Goal: Task Accomplishment & Management: Use online tool/utility

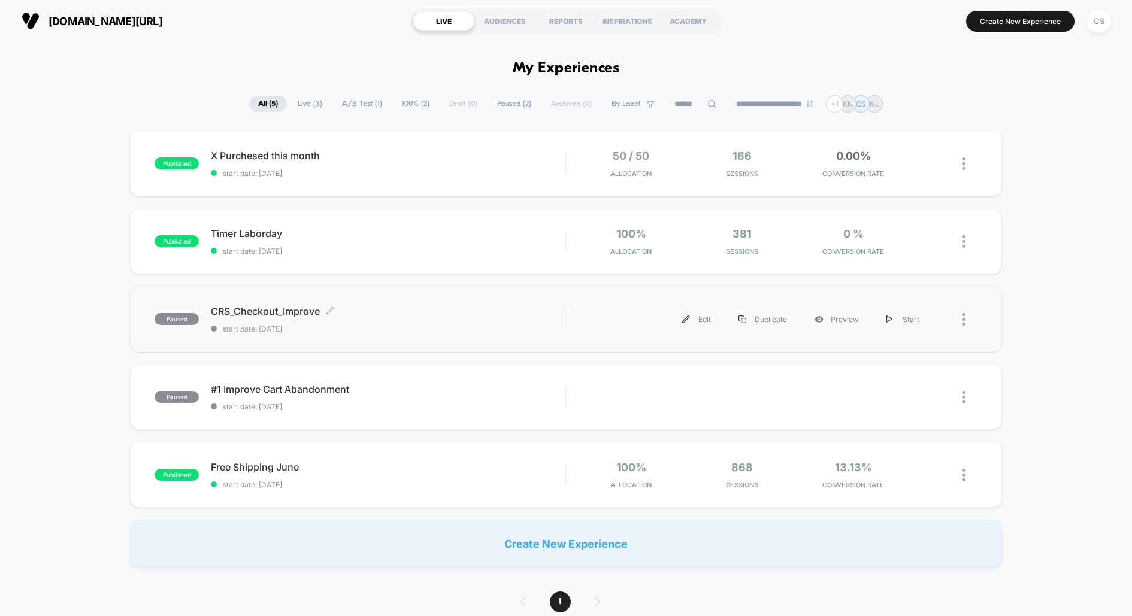
click at [234, 308] on span "CRS_Checkout_Improve Click to edit experience details" at bounding box center [388, 312] width 355 height 12
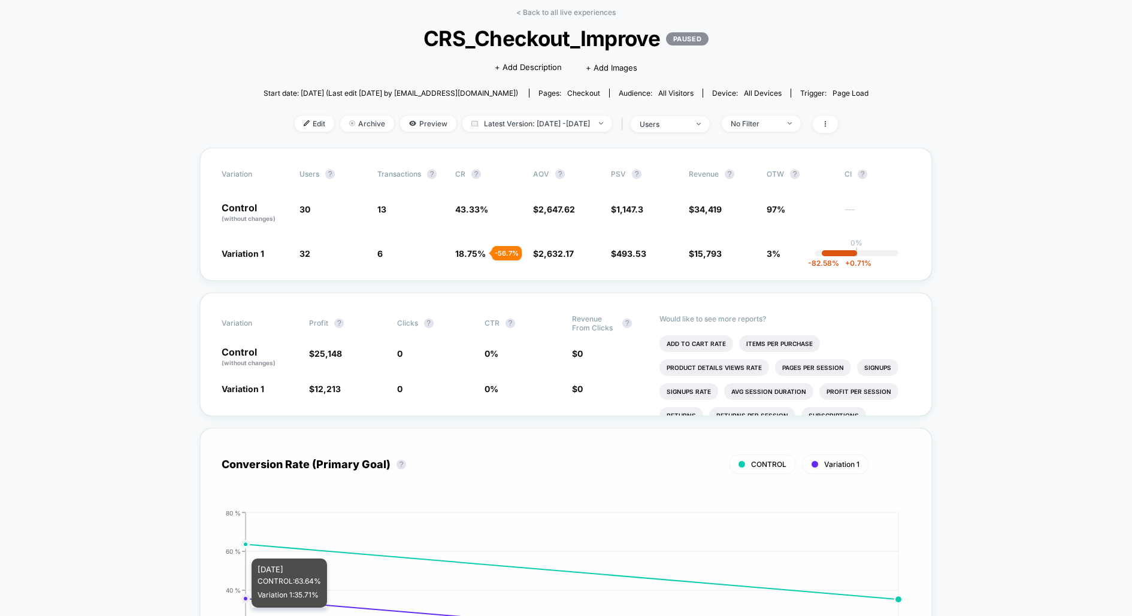
scroll to position [53, 0]
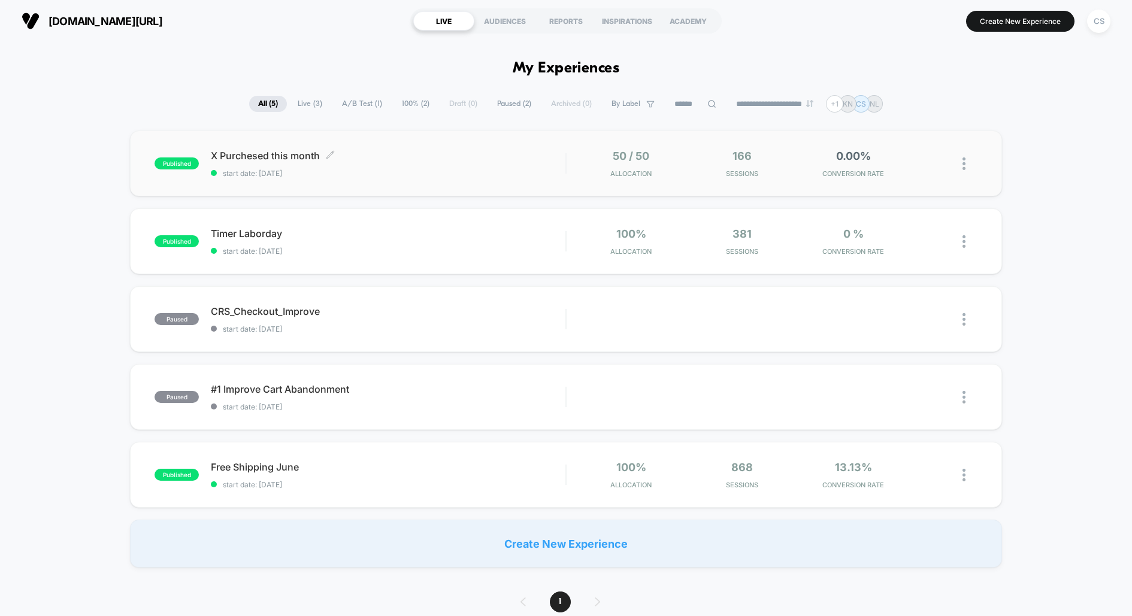
click at [246, 153] on span "X Purchesed this month Click to edit experience details" at bounding box center [388, 156] width 355 height 12
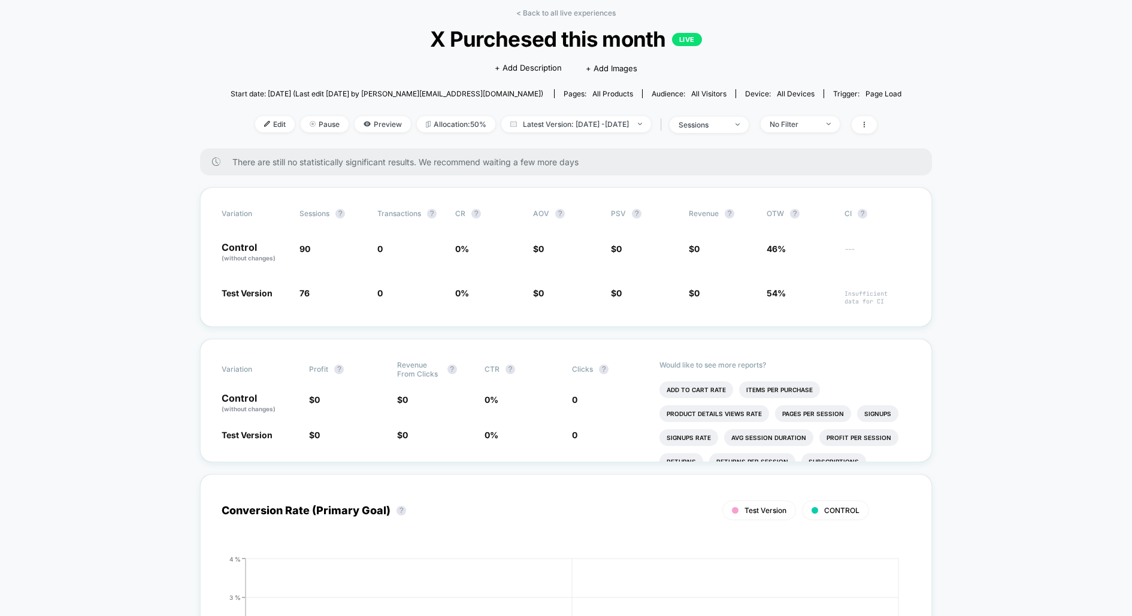
scroll to position [58, 0]
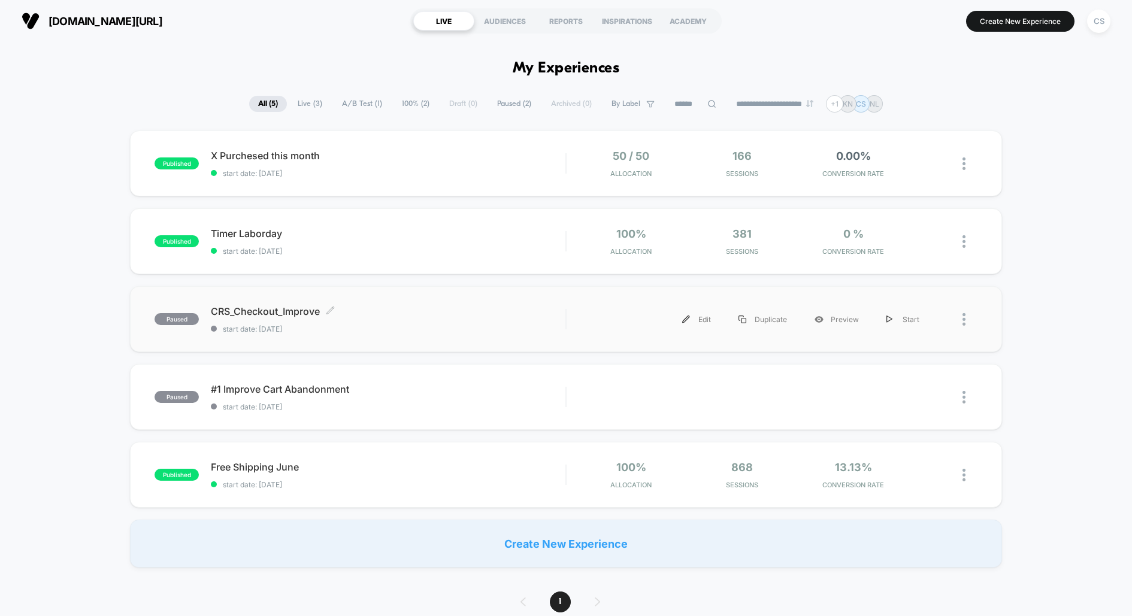
click at [253, 311] on span "CRS_Checkout_Improve Click to edit experience details" at bounding box center [388, 312] width 355 height 12
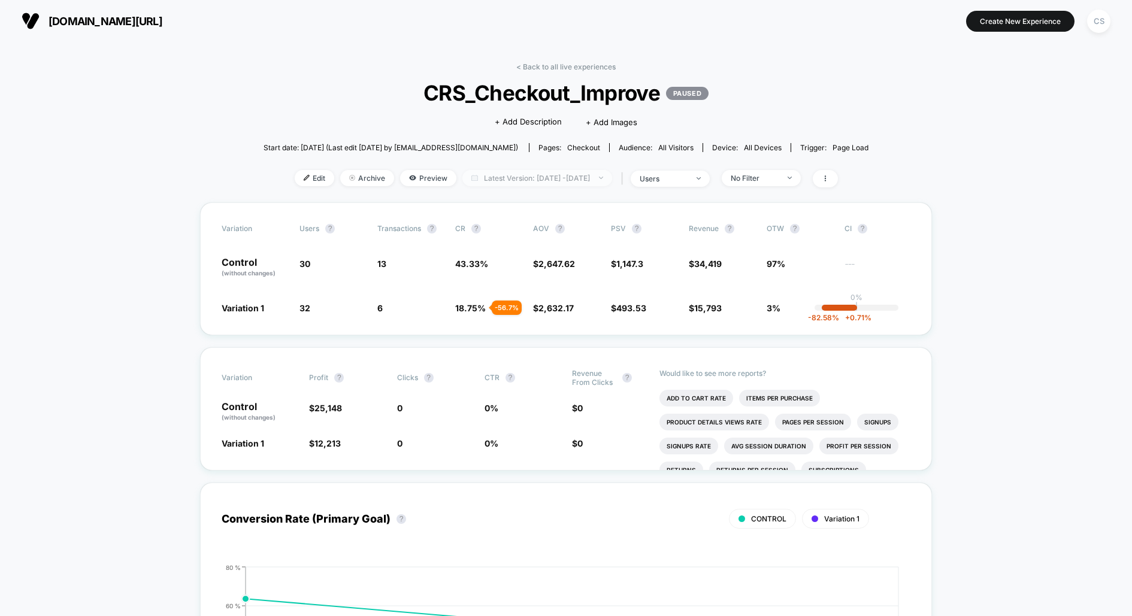
click at [594, 177] on span "Latest Version: [DATE] - [DATE]" at bounding box center [537, 178] width 150 height 16
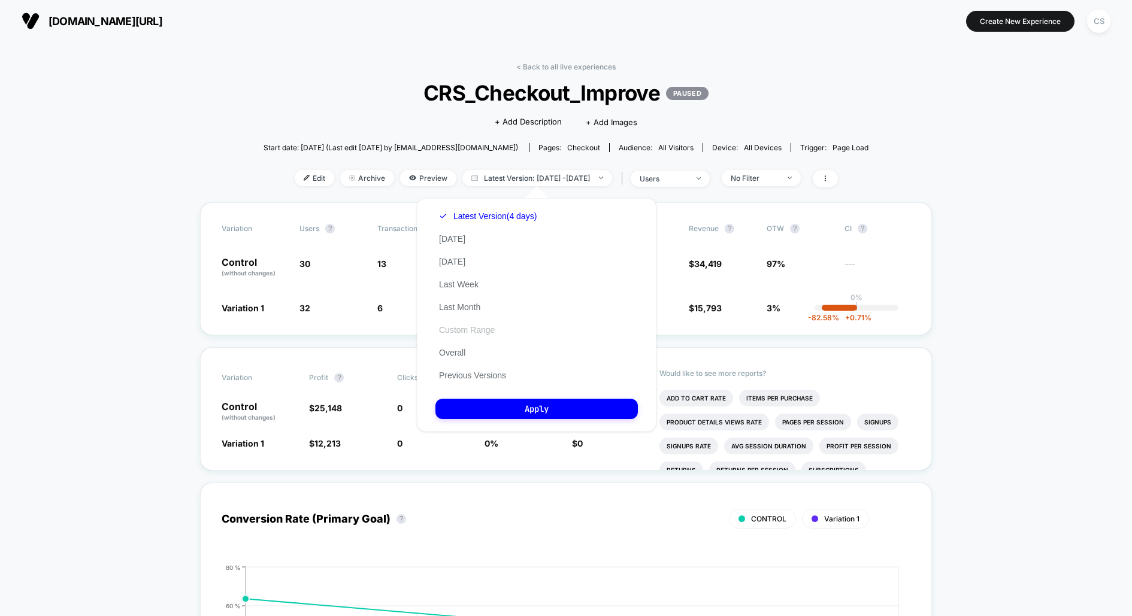
click at [474, 325] on button "Custom Range" at bounding box center [467, 330] width 63 height 11
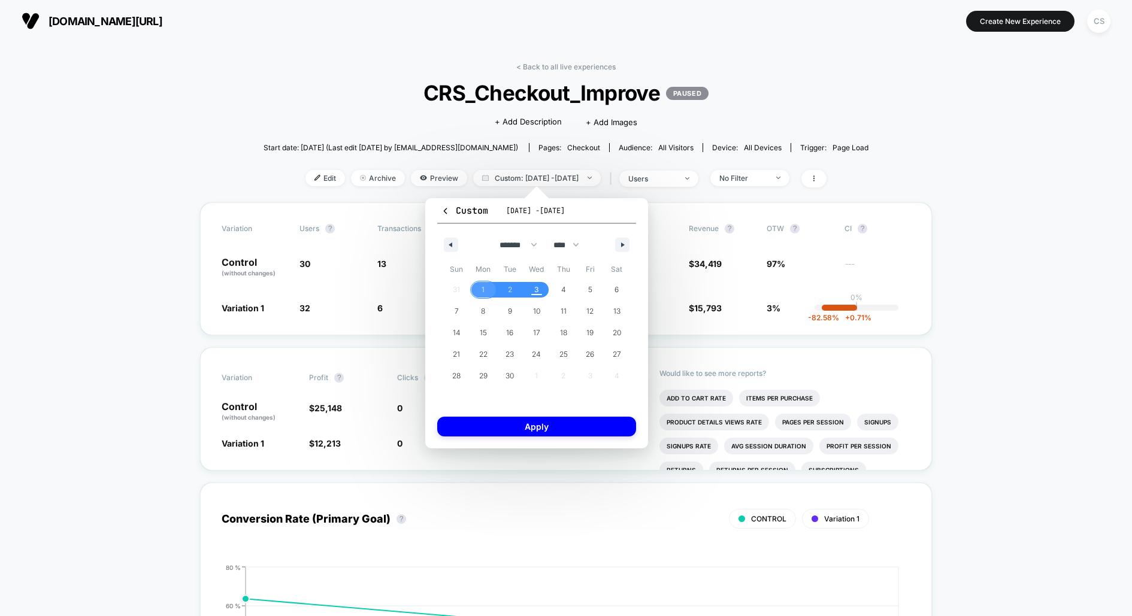
click at [486, 286] on span "1" at bounding box center [483, 290] width 27 height 16
click at [513, 286] on span "2" at bounding box center [510, 290] width 27 height 16
click at [541, 423] on button "Apply" at bounding box center [536, 427] width 199 height 20
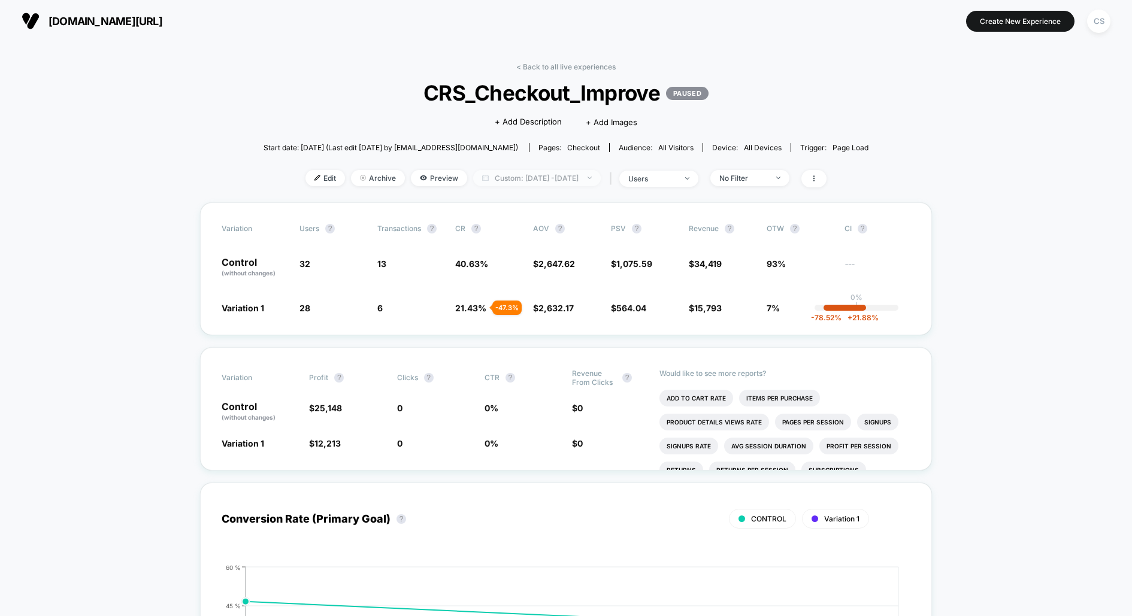
click at [521, 178] on span "Custom: [DATE] - [DATE]" at bounding box center [537, 178] width 128 height 16
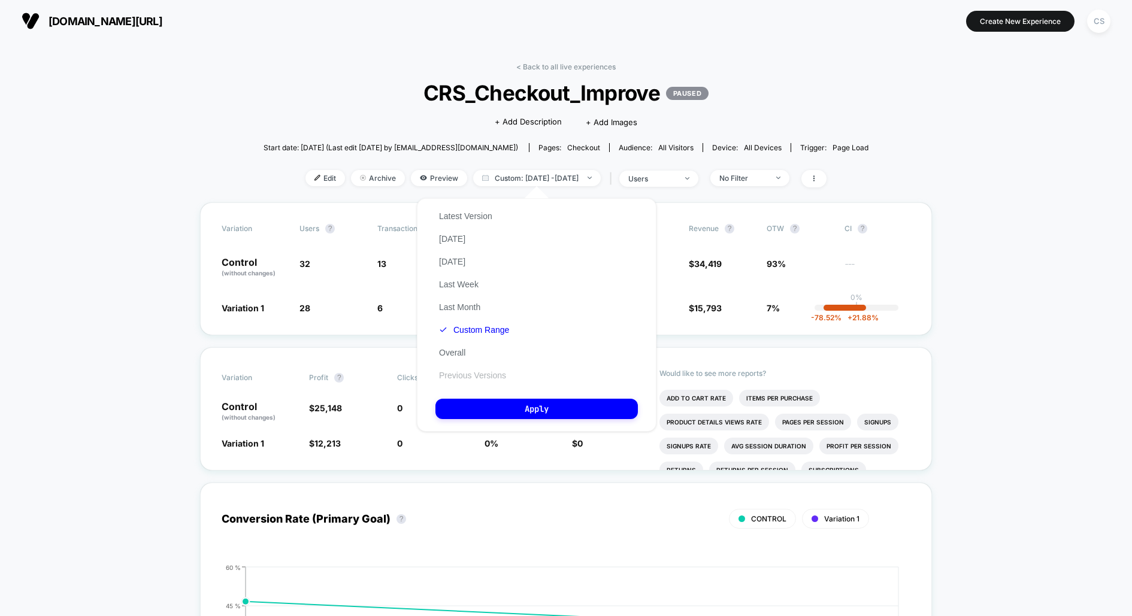
click at [480, 371] on button "Previous Versions" at bounding box center [473, 375] width 74 height 11
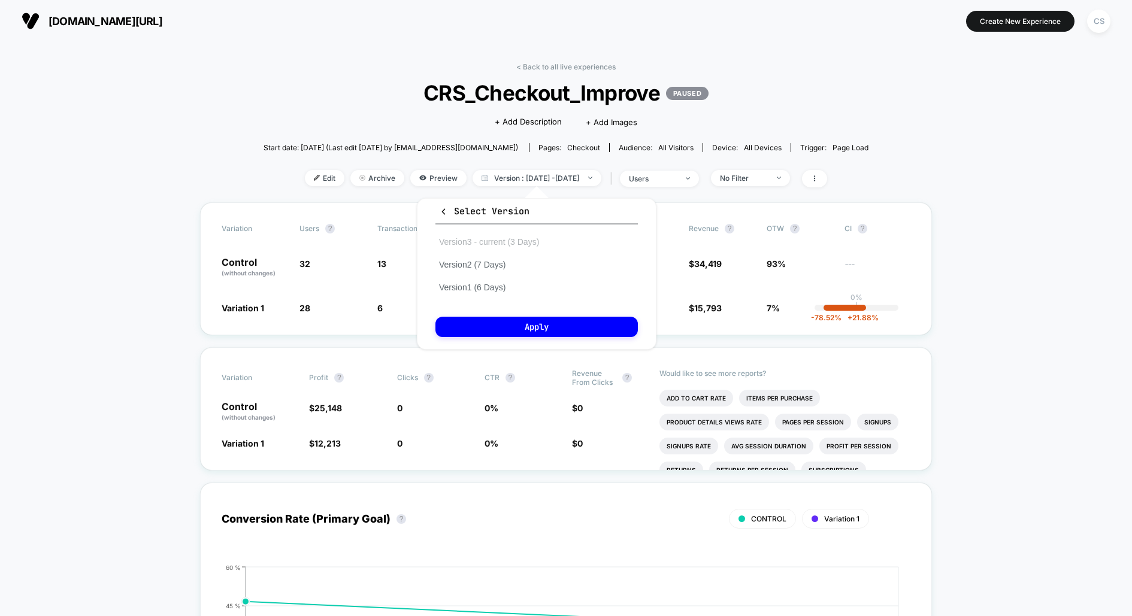
click at [511, 240] on button "Version 3 - current (3 Days)" at bounding box center [489, 242] width 107 height 11
click at [529, 320] on button "Apply" at bounding box center [537, 327] width 202 height 20
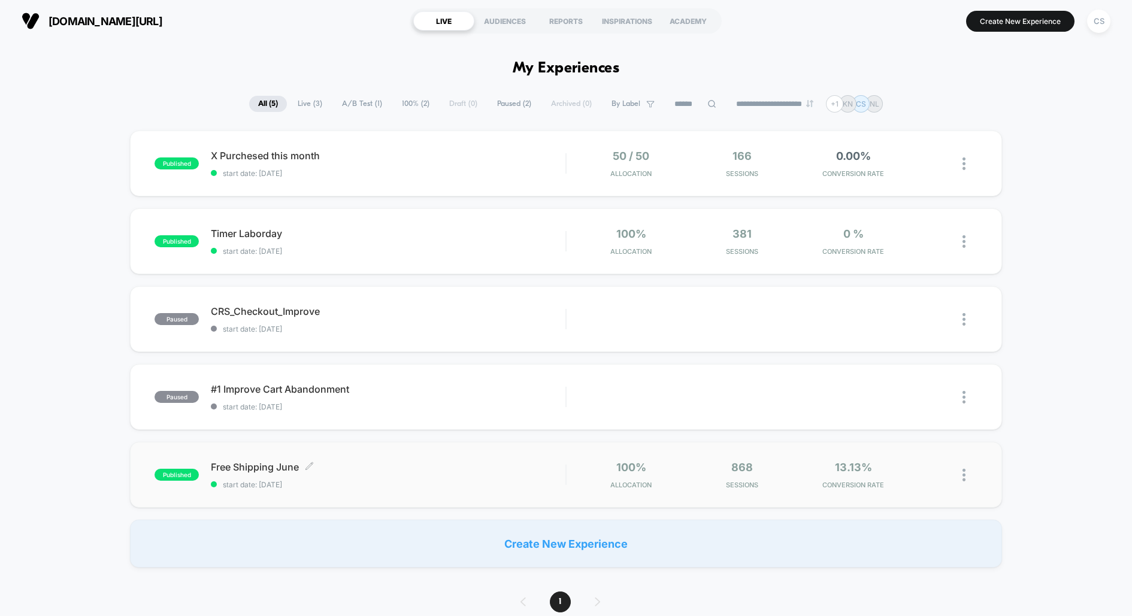
click at [276, 470] on span "Free Shipping June Click to edit experience details" at bounding box center [388, 467] width 355 height 12
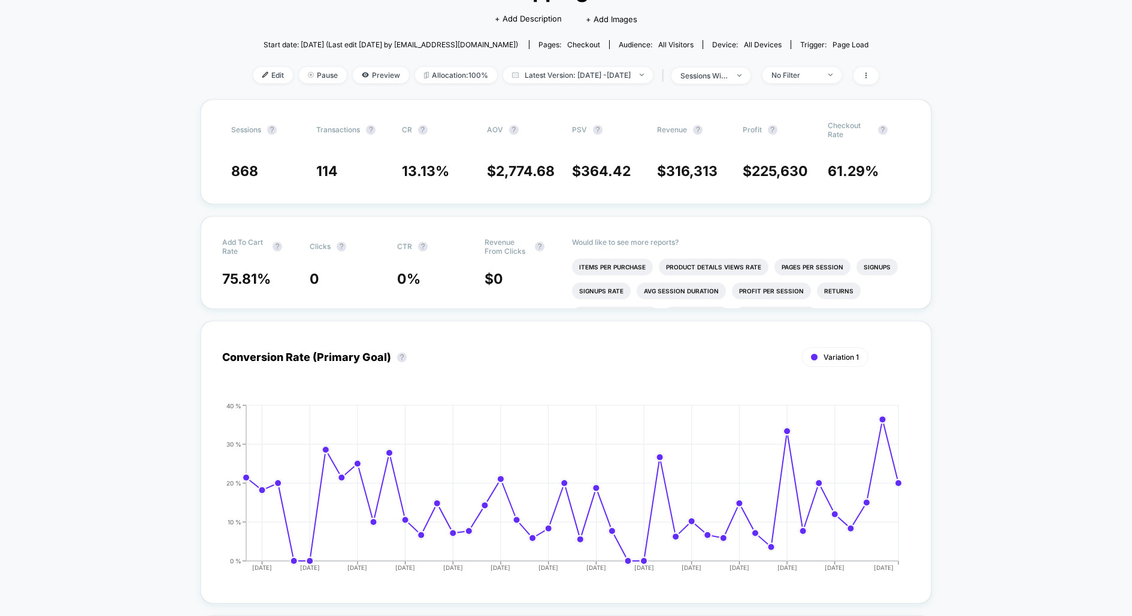
scroll to position [167, 0]
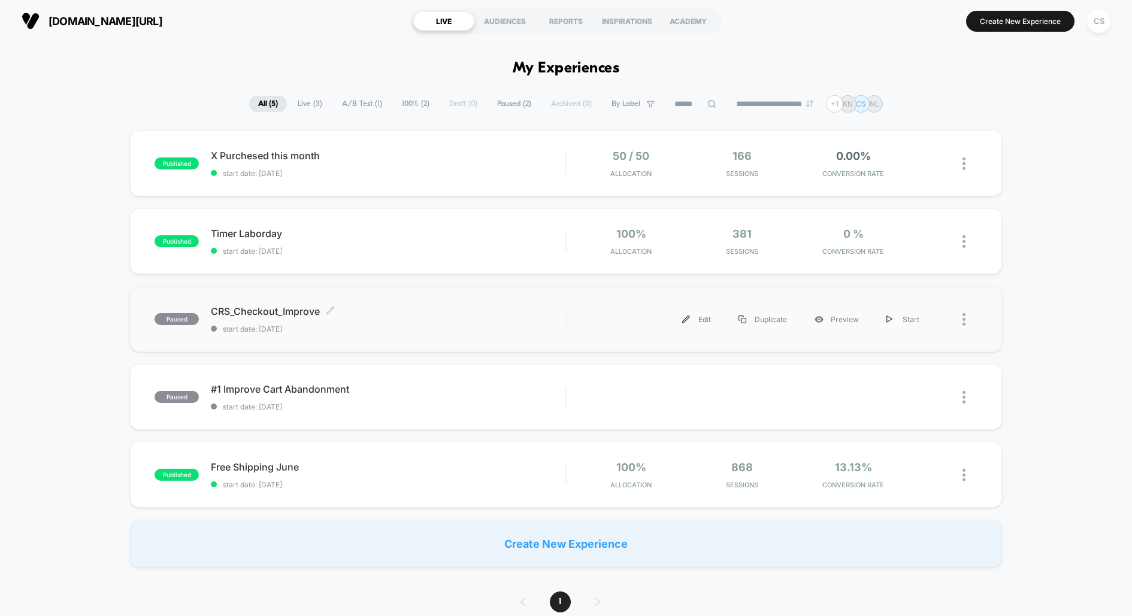
click at [314, 310] on span "CRS_Checkout_Improve Click to edit experience details" at bounding box center [388, 312] width 355 height 12
click at [964, 234] on div at bounding box center [970, 242] width 15 height 28
click at [772, 212] on div "published Timer Laborday start date: [DATE] 100% Allocation 381 Sessions 0 % CO…" at bounding box center [566, 241] width 872 height 66
click at [273, 310] on span "CRS_Checkout_Improve Click to edit experience details" at bounding box center [388, 312] width 355 height 12
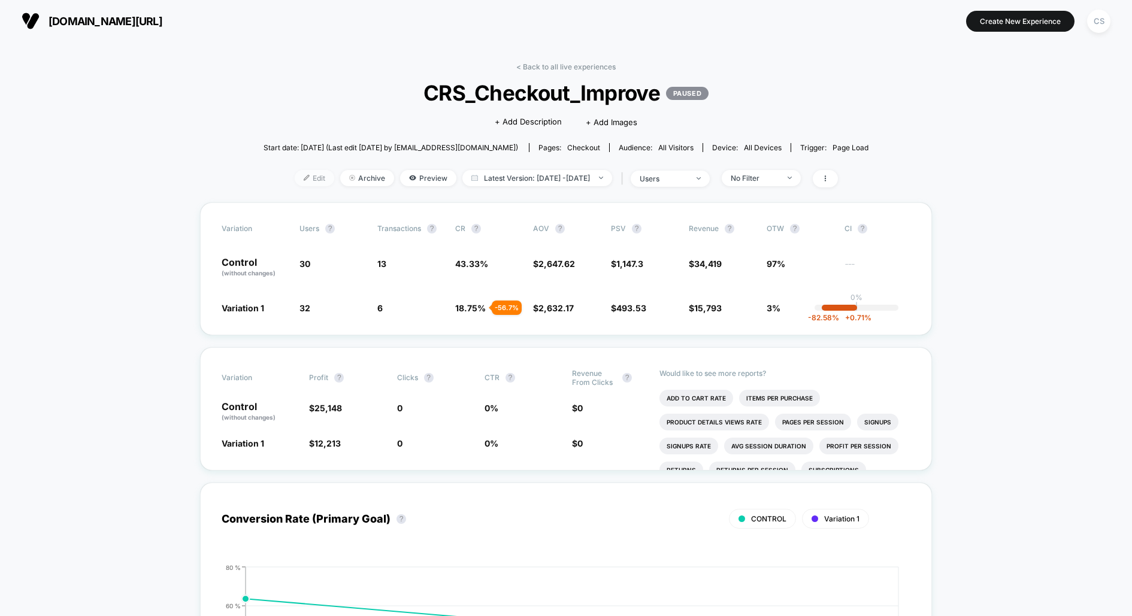
click at [301, 182] on span "Edit" at bounding box center [315, 178] width 40 height 16
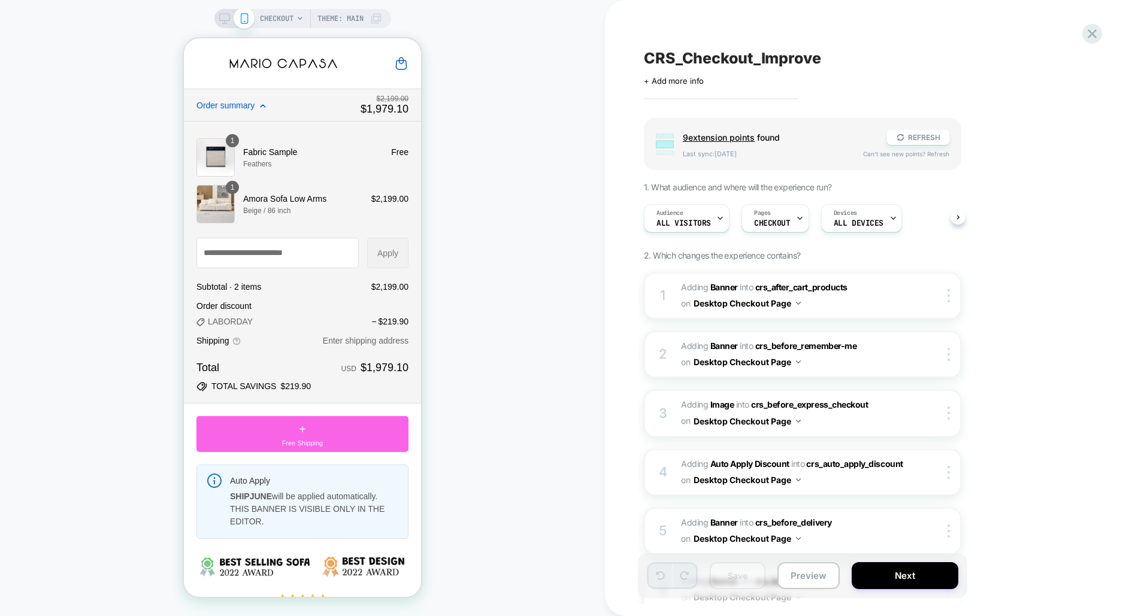
click at [219, 16] on icon at bounding box center [224, 18] width 11 height 11
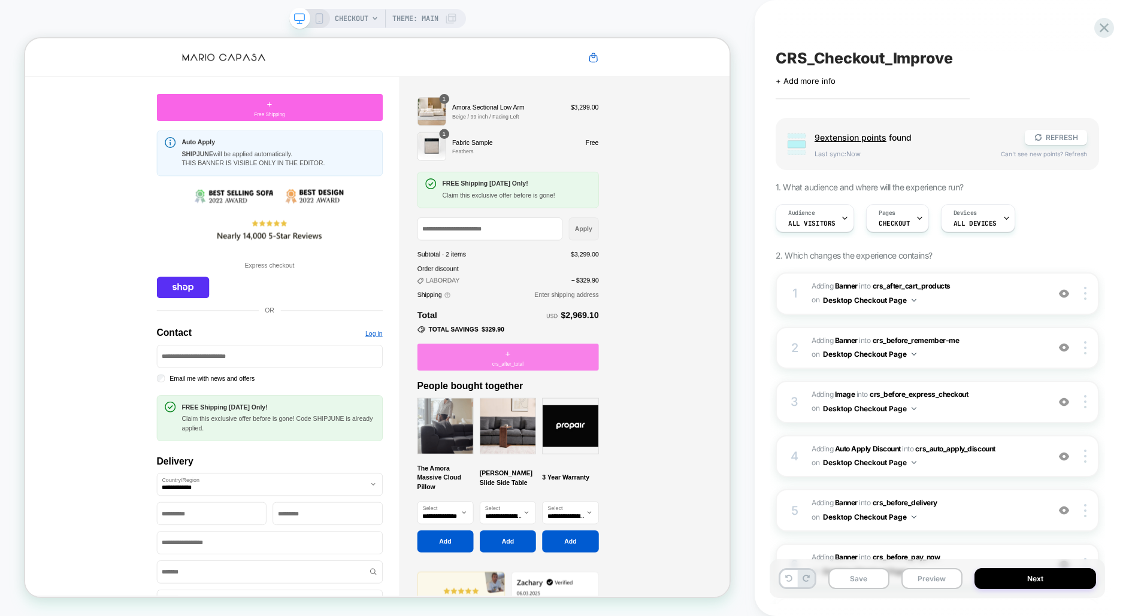
click at [709, 478] on div "+ crs_after_total" at bounding box center [669, 464] width 242 height 36
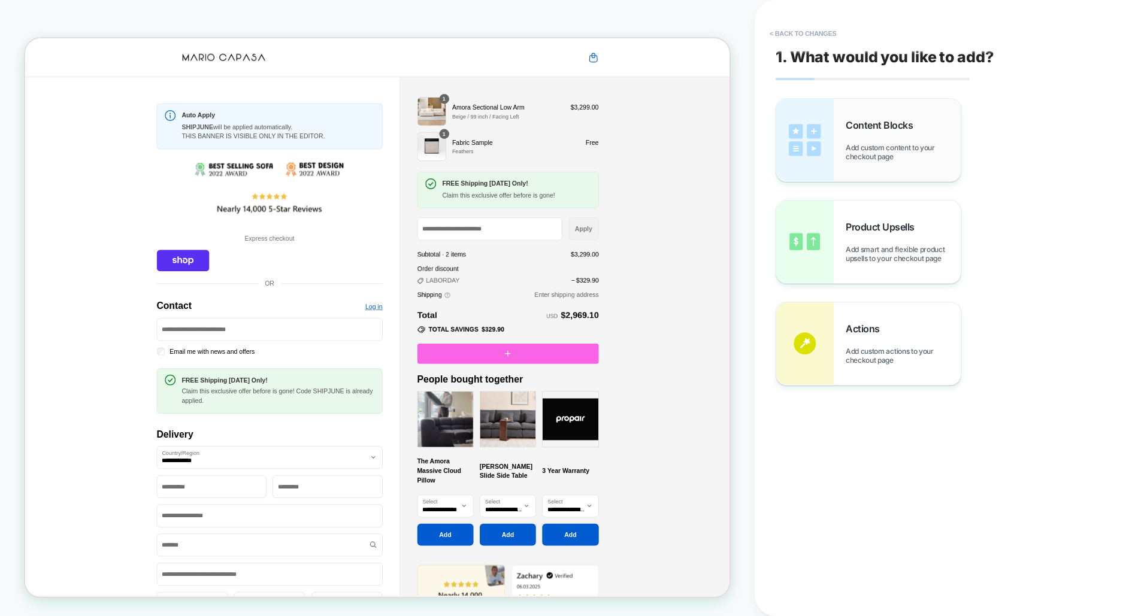
click at [902, 150] on span "Add custom content to your checkout page" at bounding box center [903, 152] width 115 height 18
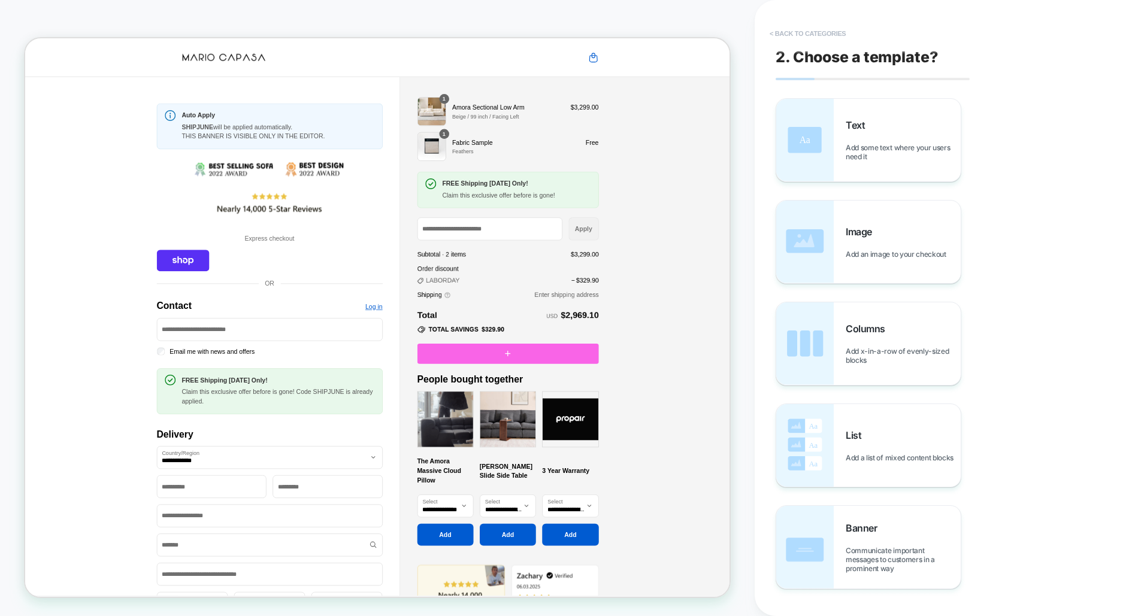
click at [802, 35] on button "< Back to categories" at bounding box center [808, 33] width 88 height 19
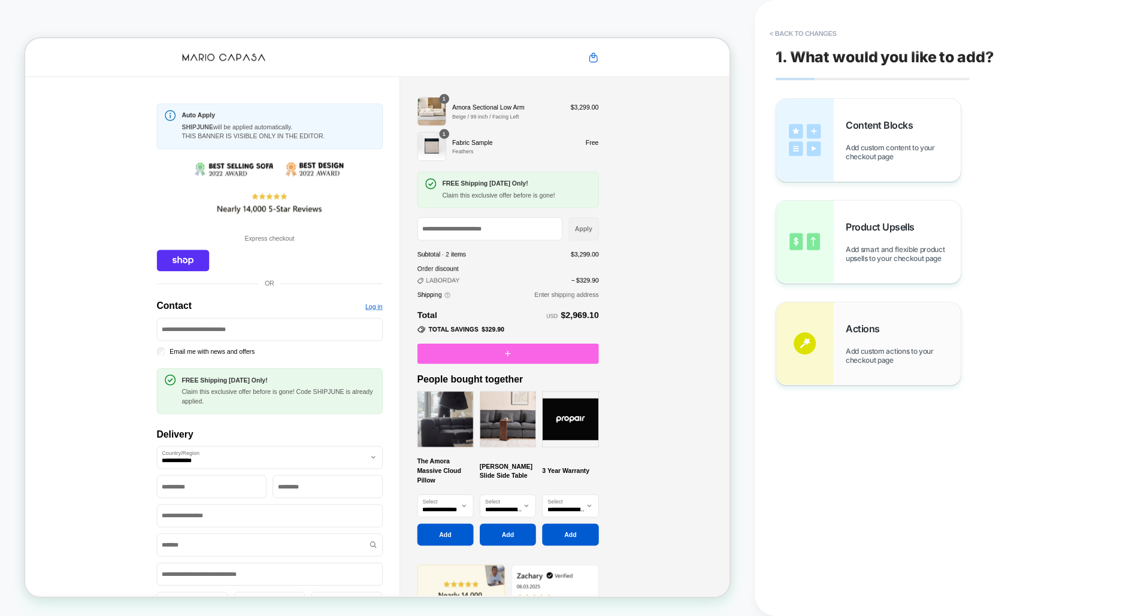
click at [850, 385] on div "Actions Add custom actions to your checkout page" at bounding box center [868, 344] width 185 height 83
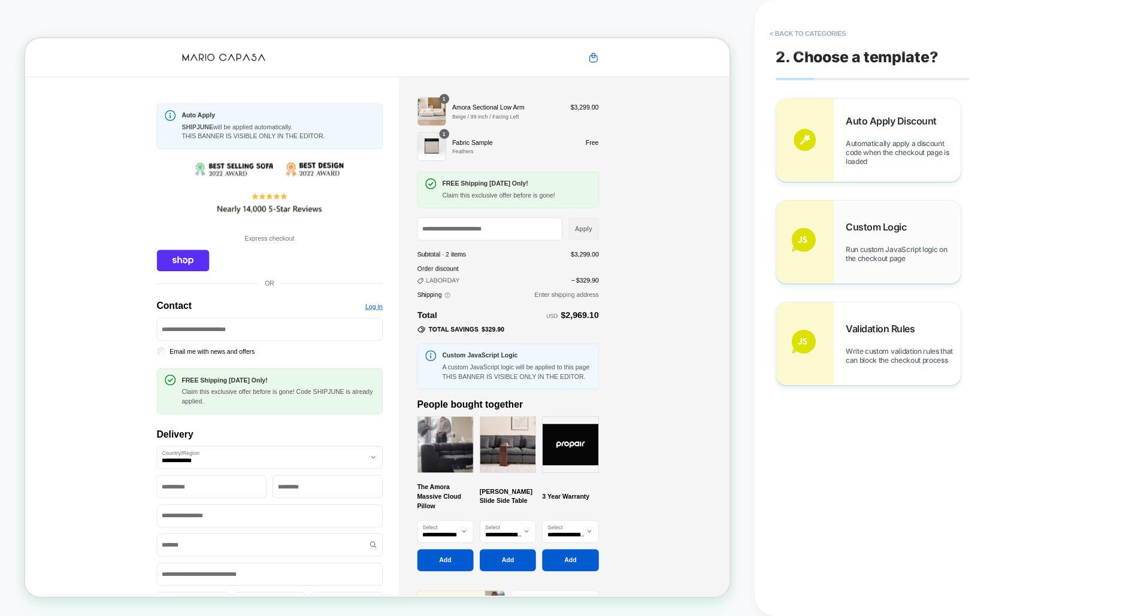
click at [915, 262] on span "Run custom JavaScript logic on the checkout page" at bounding box center [903, 254] width 115 height 18
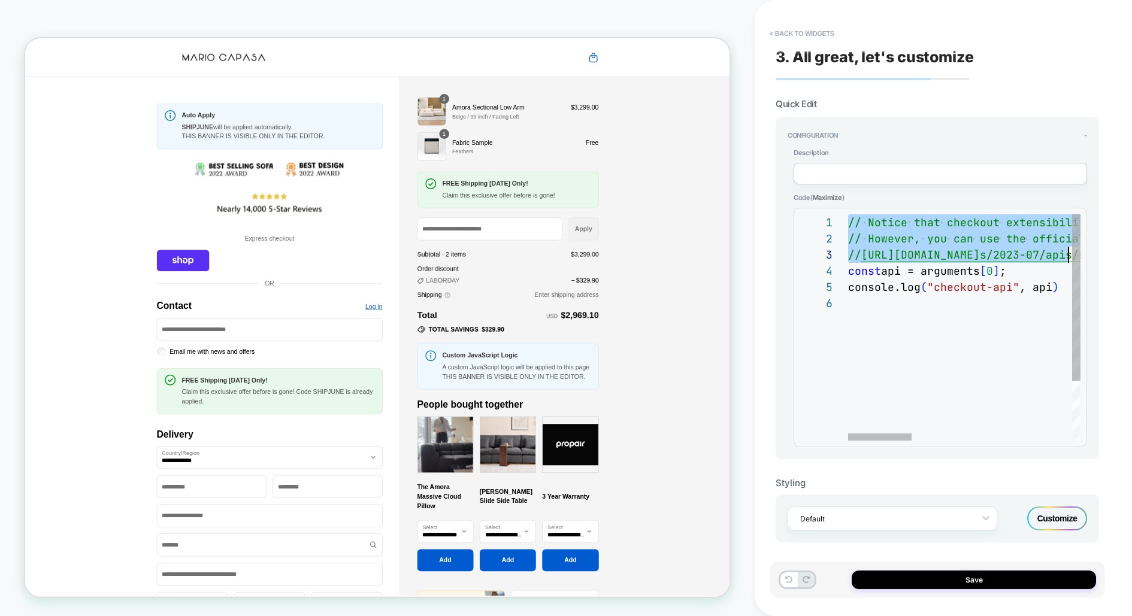
scroll to position [0, 511]
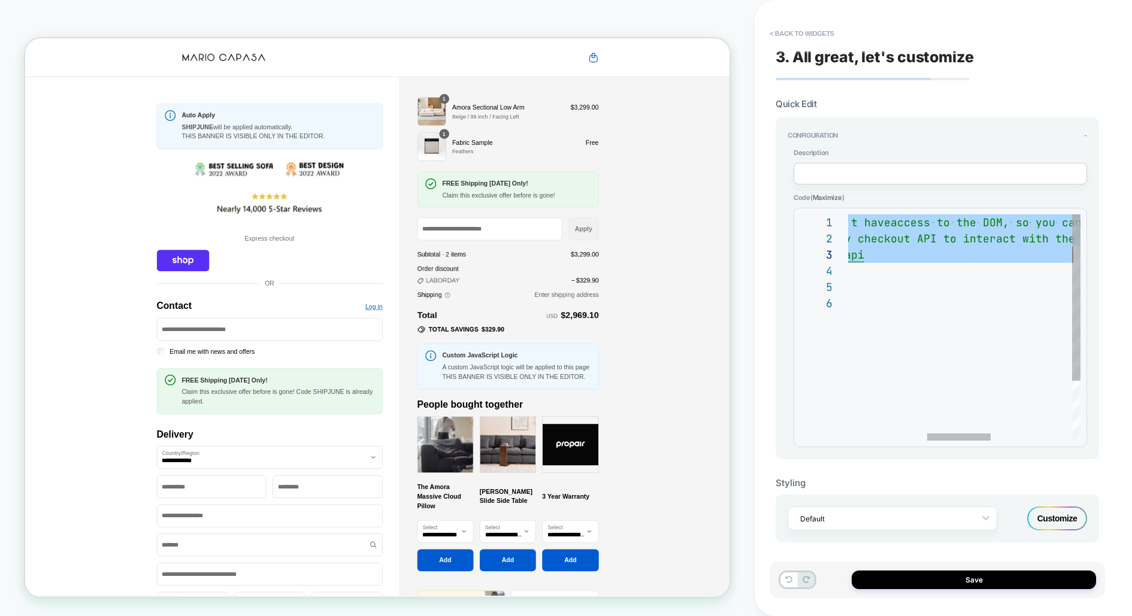
drag, startPoint x: 848, startPoint y: 222, endPoint x: 1084, endPoint y: 246, distance: 237.2
click at [1085, 246] on div "// However, you can use the official Shopify check out API to interact with the…" at bounding box center [969, 367] width 817 height 307
click at [964, 346] on div "// However, you can use the official Shopify check out API to interact with the…" at bounding box center [969, 367] width 817 height 307
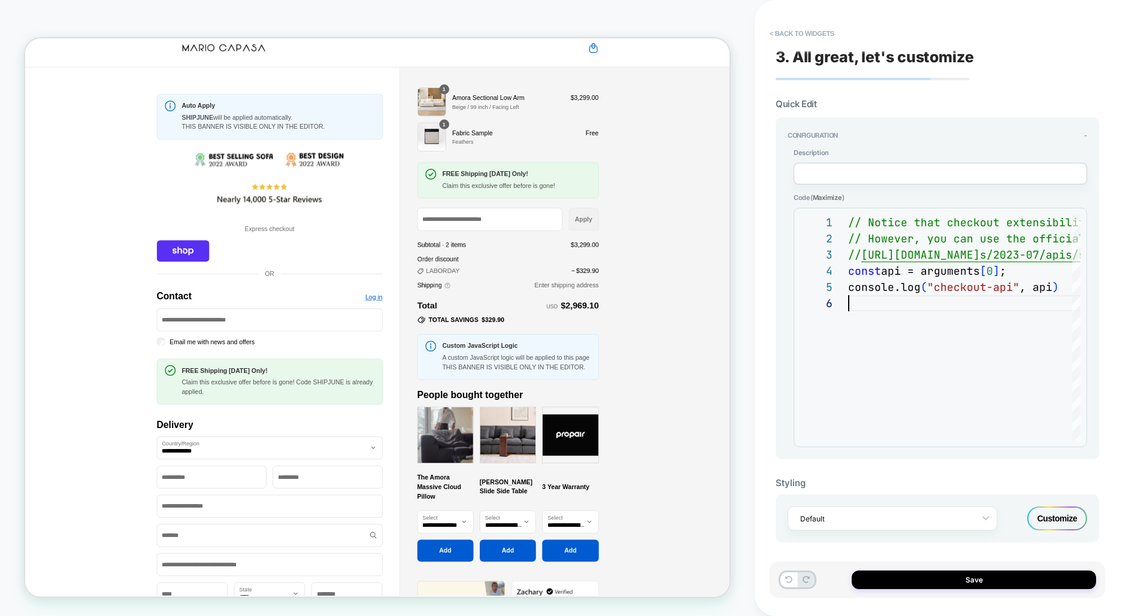
scroll to position [0, 0]
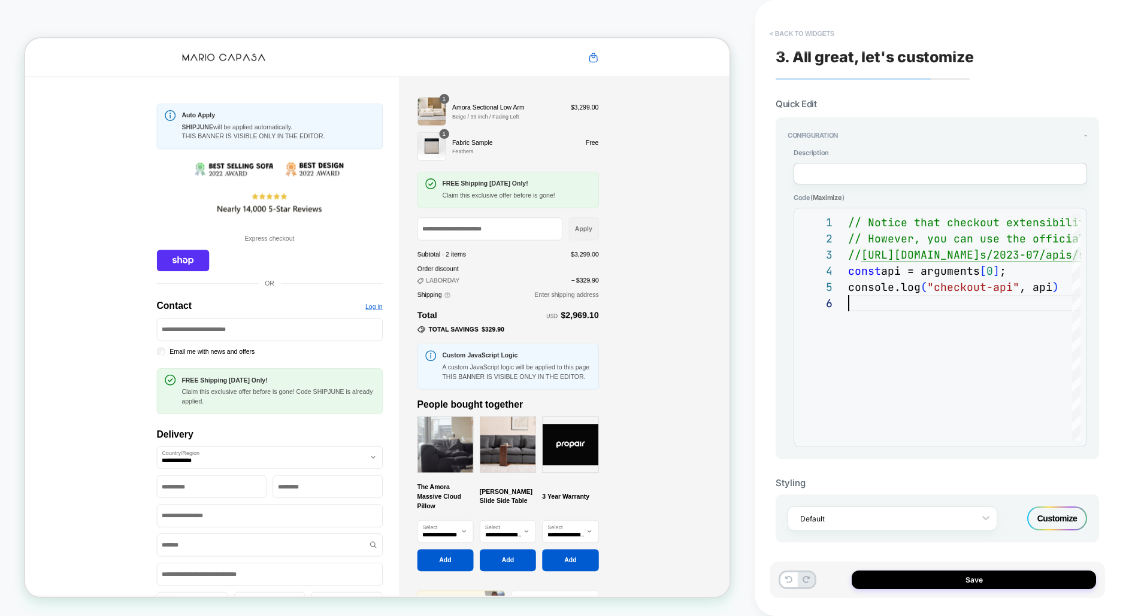
click at [810, 31] on button "< Back to widgets" at bounding box center [802, 33] width 77 height 19
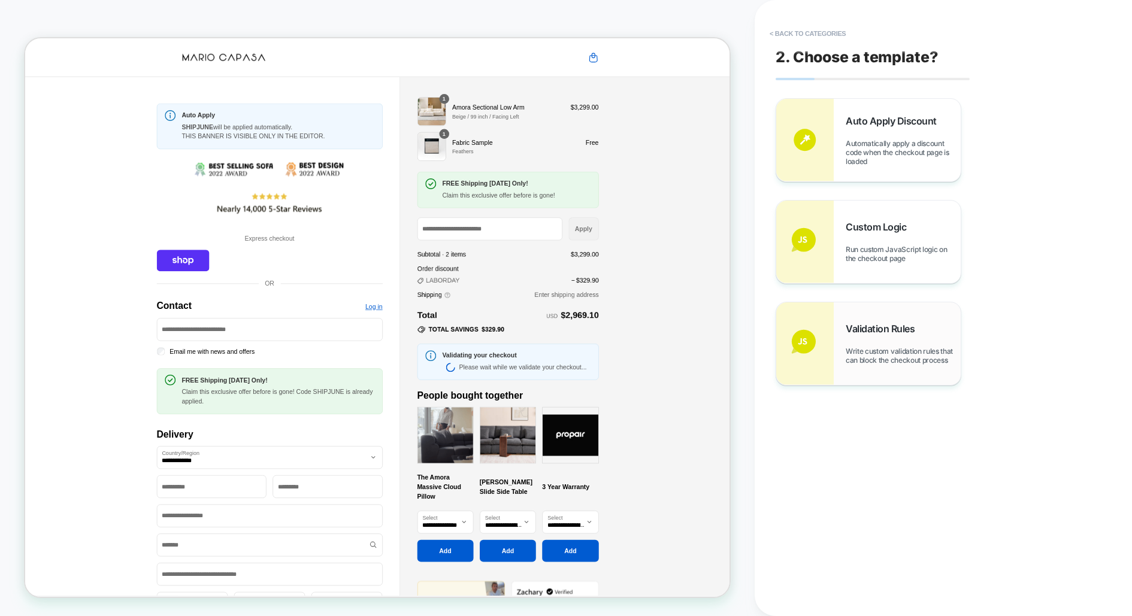
click at [820, 329] on img at bounding box center [805, 344] width 58 height 83
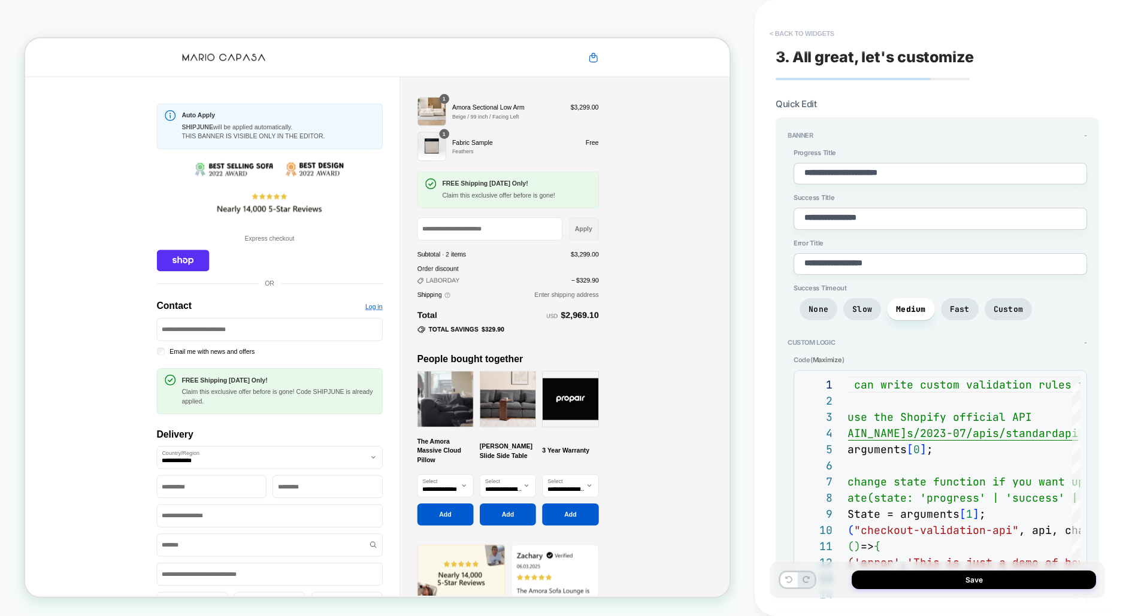
click at [805, 28] on button "< Back to widgets" at bounding box center [802, 33] width 77 height 19
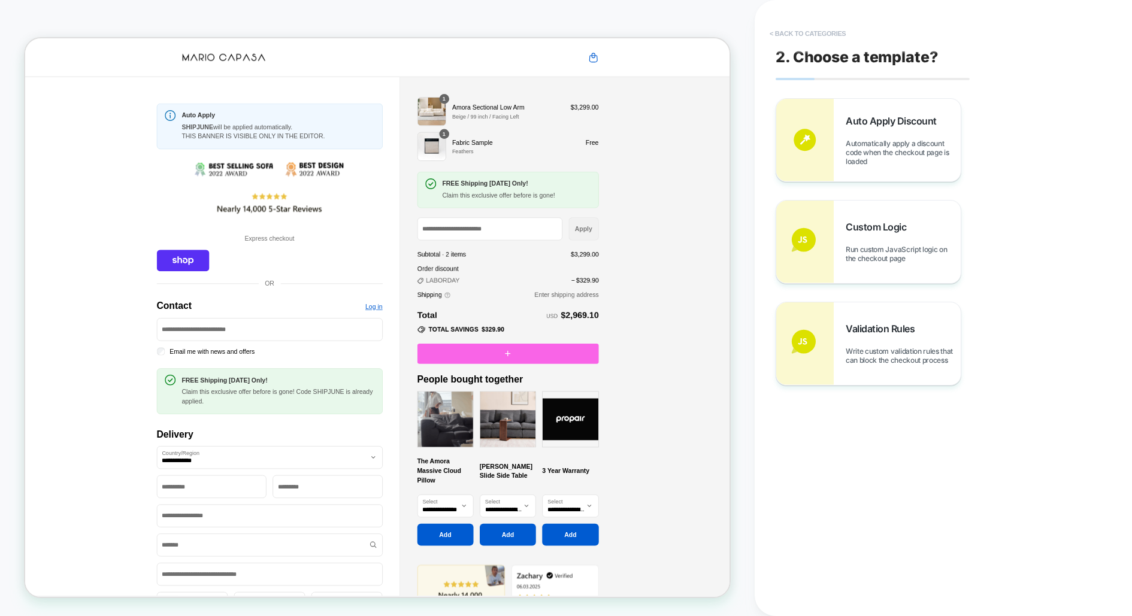
click at [814, 34] on button "< Back to categories" at bounding box center [808, 33] width 88 height 19
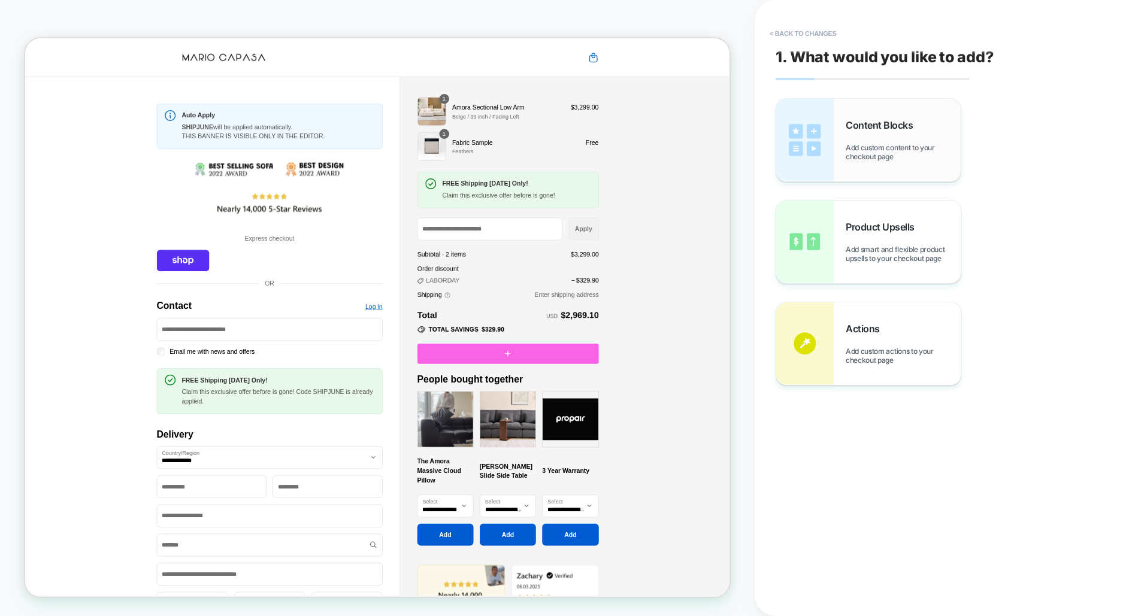
click at [831, 113] on img at bounding box center [805, 140] width 58 height 83
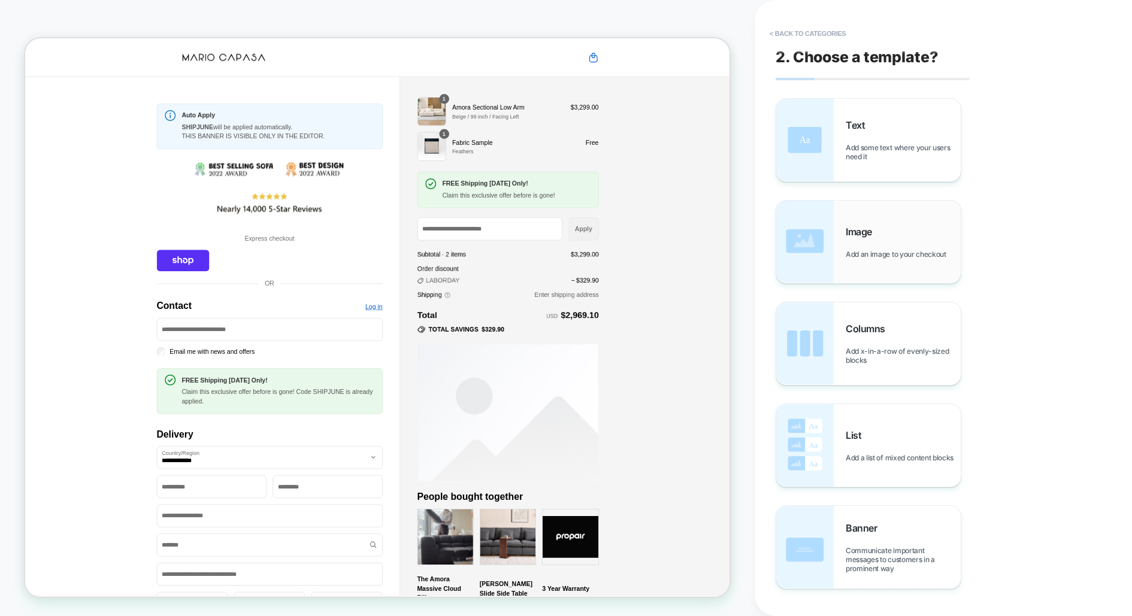
click at [854, 261] on div "Image Add an image to your checkout" at bounding box center [868, 242] width 185 height 83
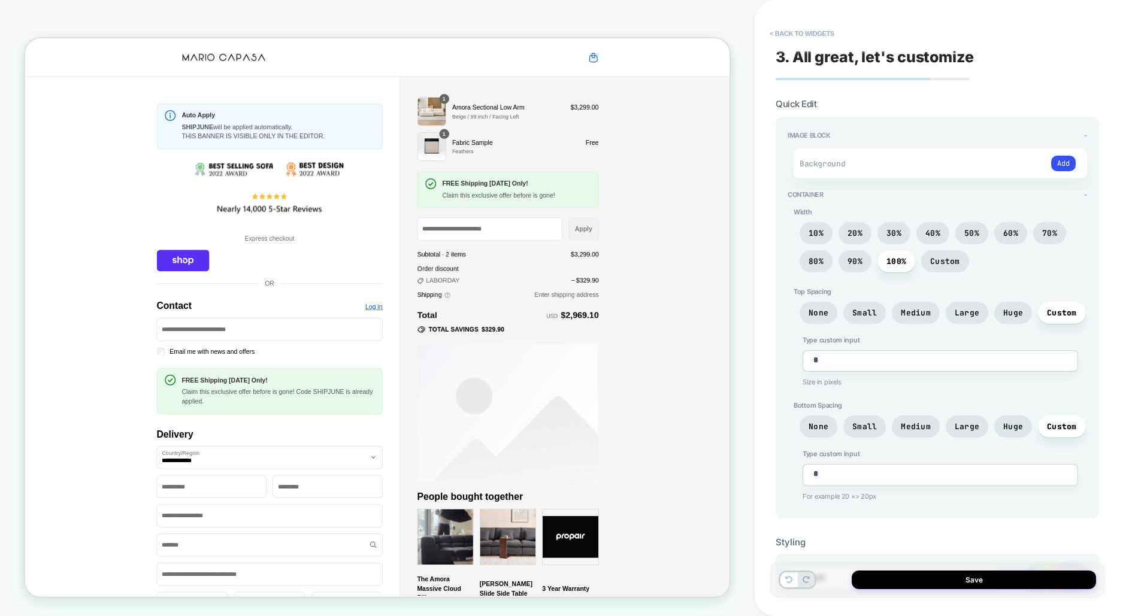
scroll to position [40, 0]
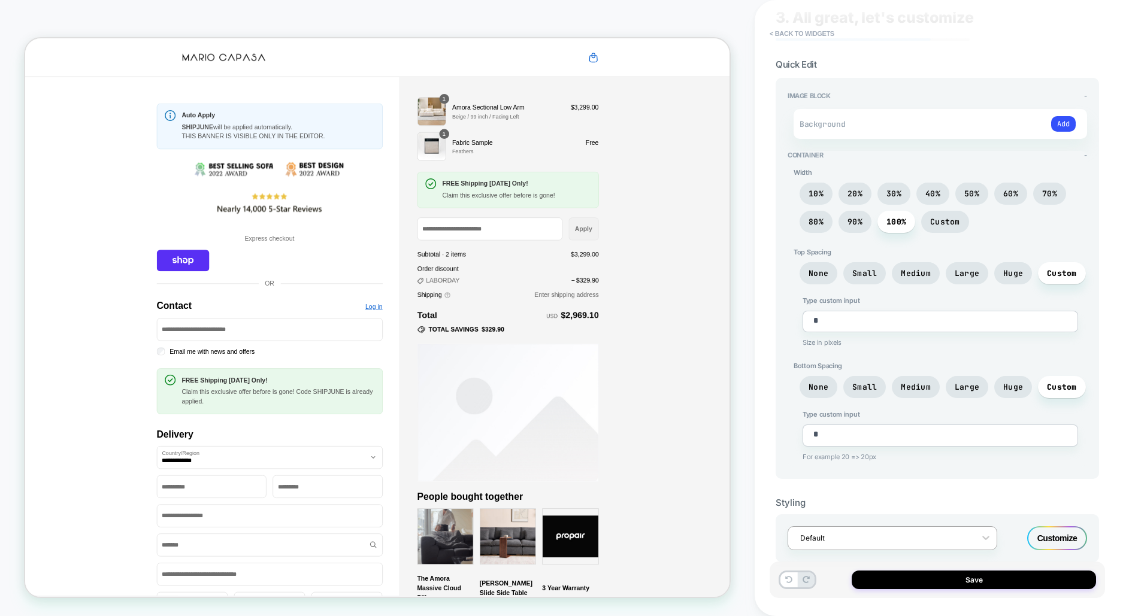
click at [930, 533] on div at bounding box center [884, 538] width 169 height 11
click at [1030, 497] on div "Styling" at bounding box center [937, 502] width 323 height 11
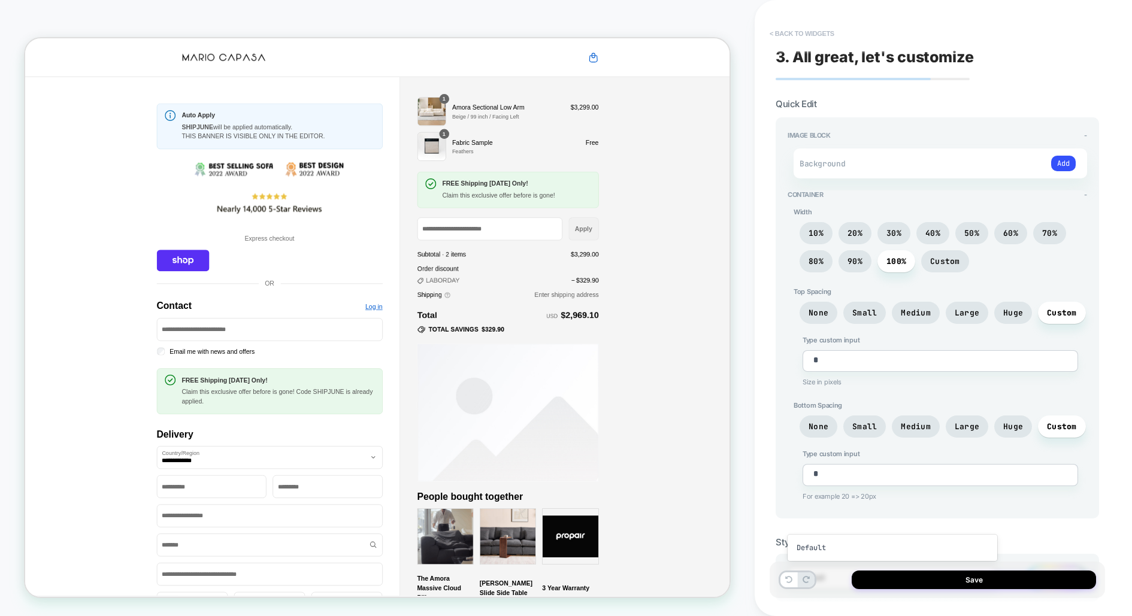
click at [814, 31] on button "< Back to widgets" at bounding box center [802, 33] width 77 height 19
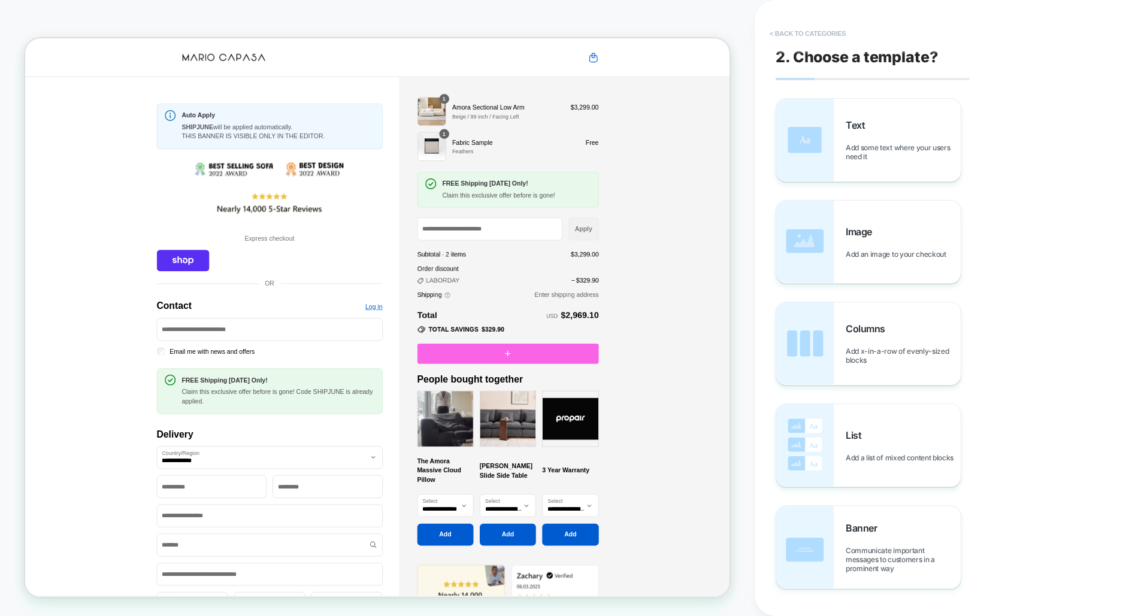
click at [813, 32] on button "< Back to categories" at bounding box center [808, 33] width 88 height 19
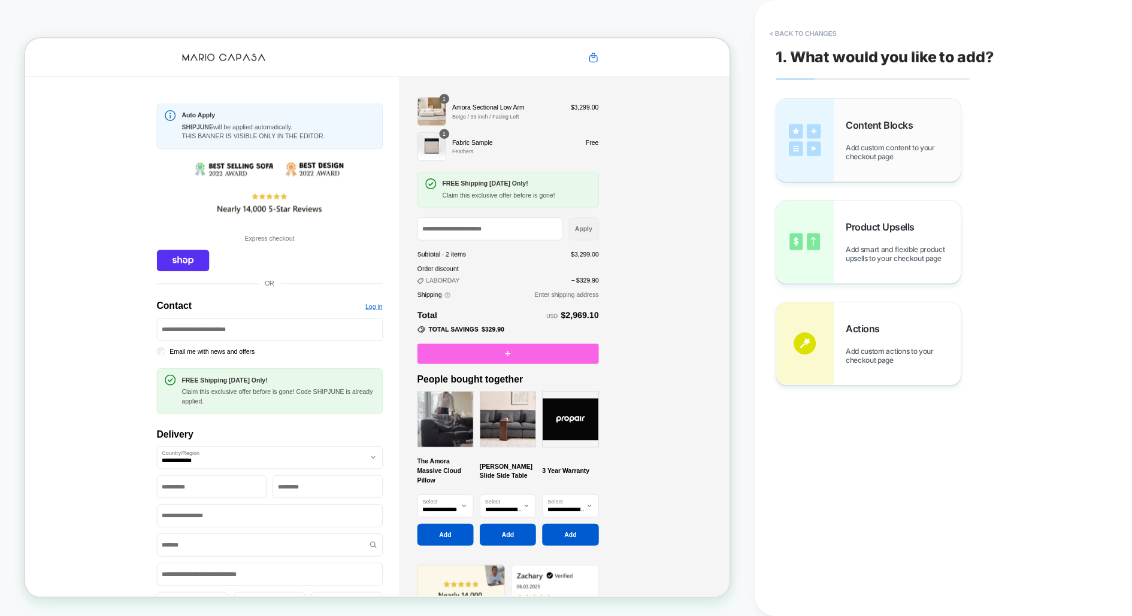
click at [857, 136] on div "Content Blocks Add custom content to your checkout page" at bounding box center [903, 140] width 115 height 42
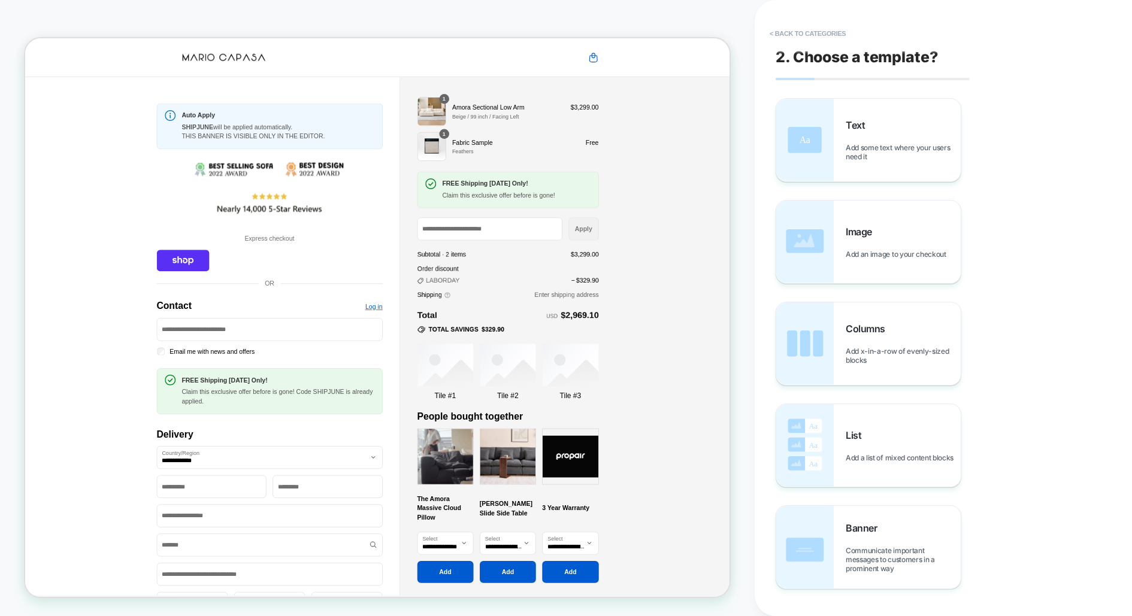
click at [870, 97] on div "2. Choose a template? Text Add some text where your users need it Image Add an …" at bounding box center [937, 308] width 335 height 592
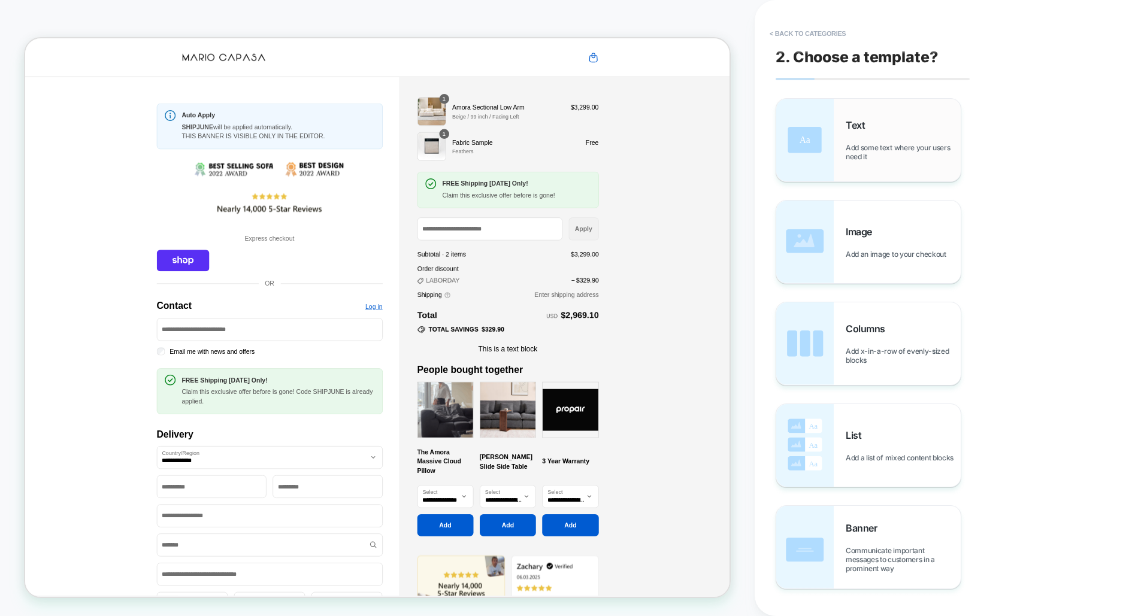
click at [863, 134] on div "Text Add some text where your users need it" at bounding box center [903, 140] width 115 height 42
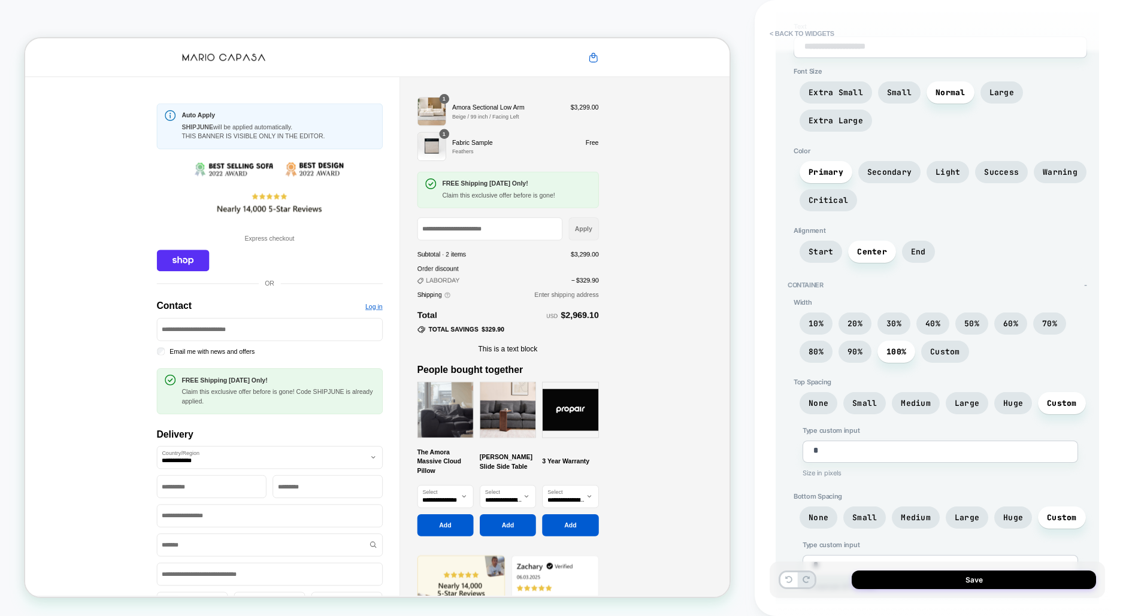
scroll to position [254, 0]
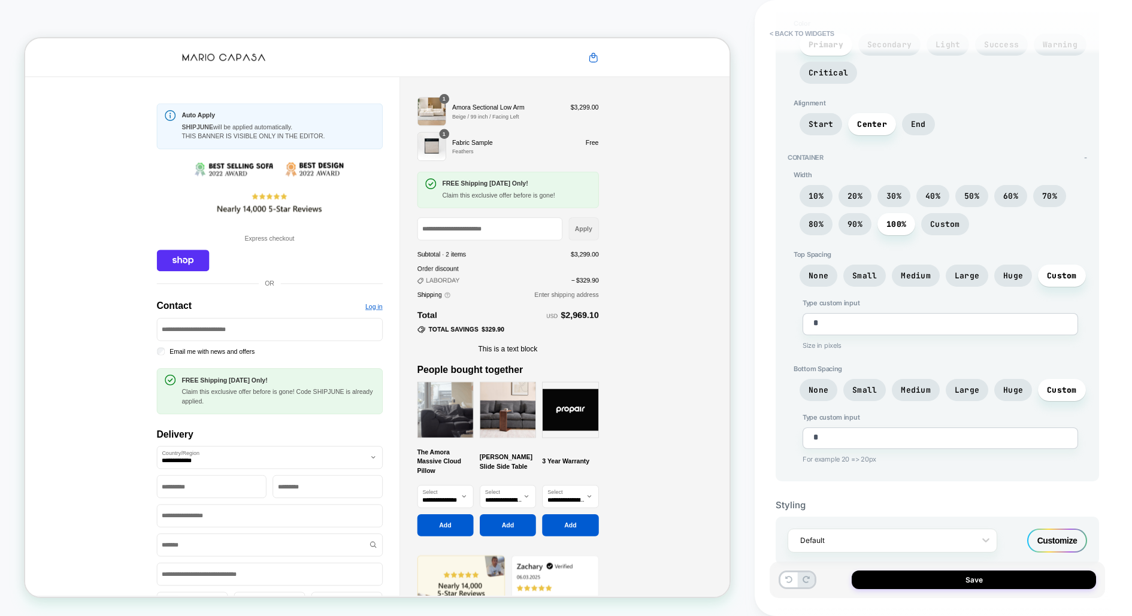
click at [1051, 529] on div "Customize" at bounding box center [1057, 541] width 60 height 24
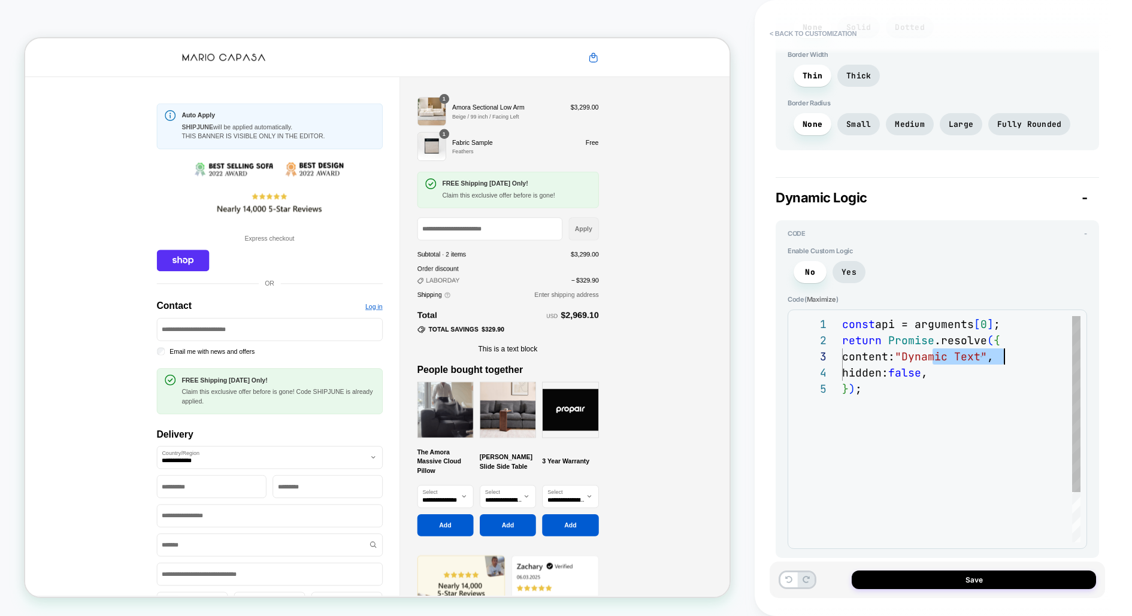
scroll to position [32, 168]
drag, startPoint x: 930, startPoint y: 341, endPoint x: 1008, endPoint y: 336, distance: 78.0
click at [1008, 336] on div "const api = arguments [ 0 ] ; return Promise .resolve ( { content: "Dynamic Tex…" at bounding box center [961, 461] width 238 height 291
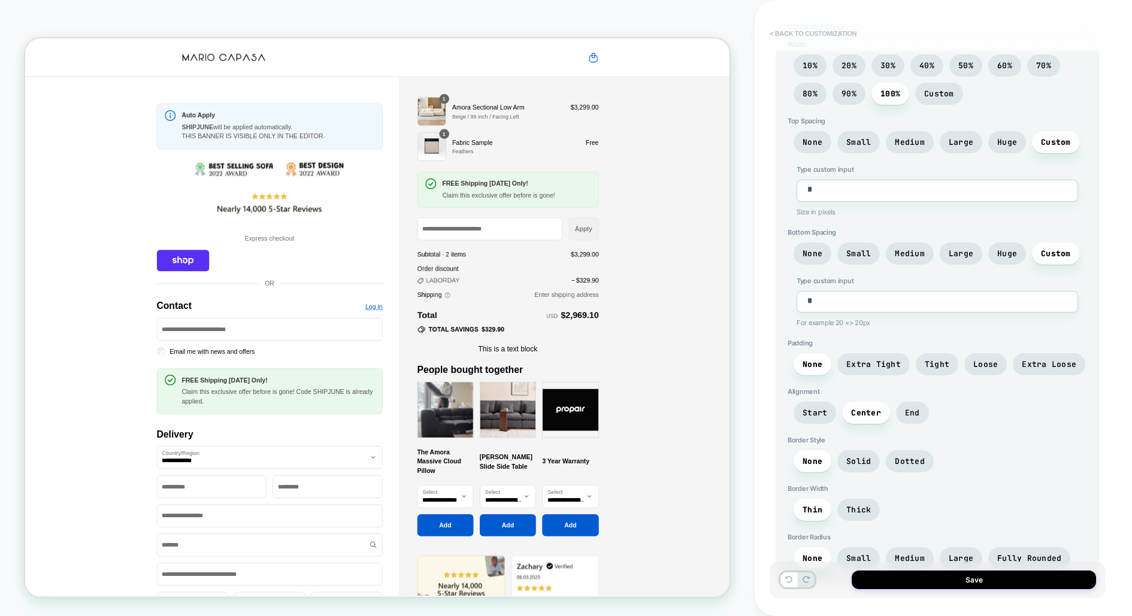
click at [799, 31] on button "< Back to customization" at bounding box center [813, 33] width 99 height 19
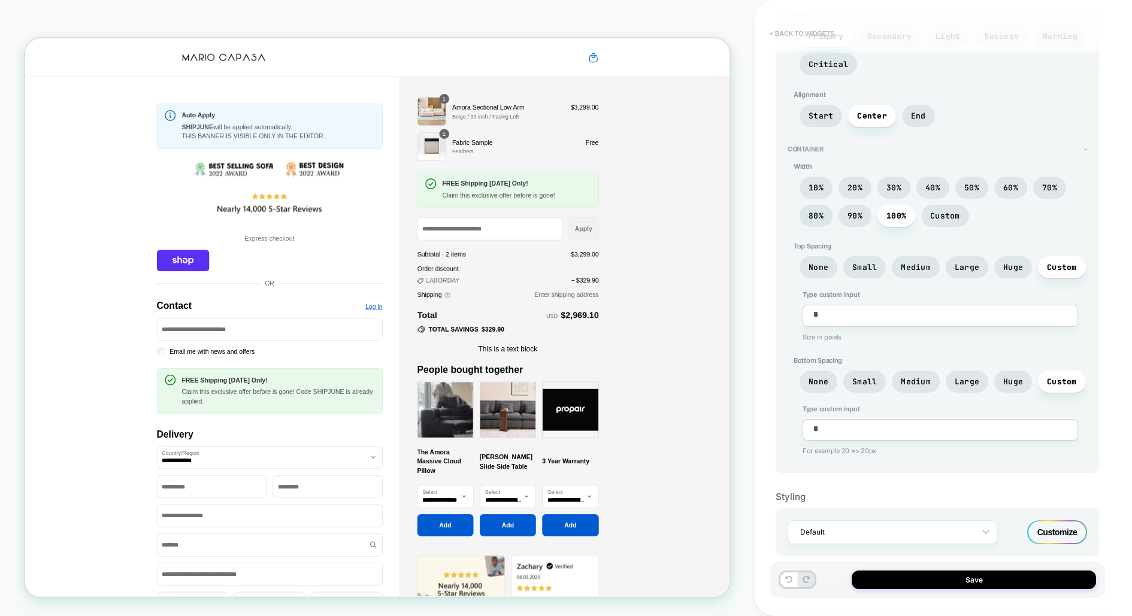
scroll to position [254, 0]
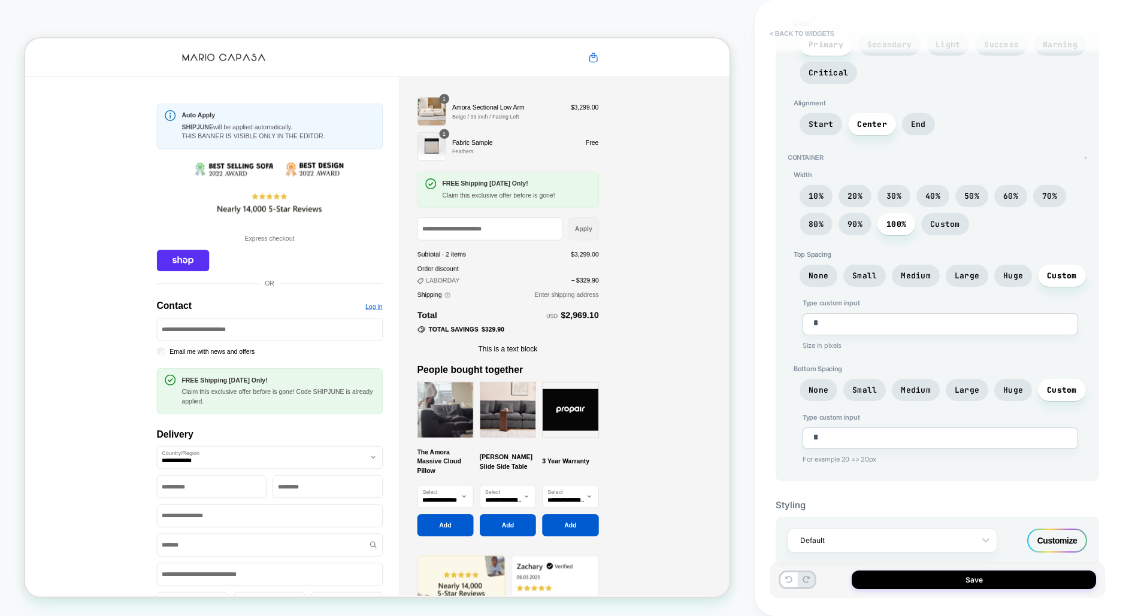
click at [799, 30] on button "< Back to widgets" at bounding box center [802, 33] width 77 height 19
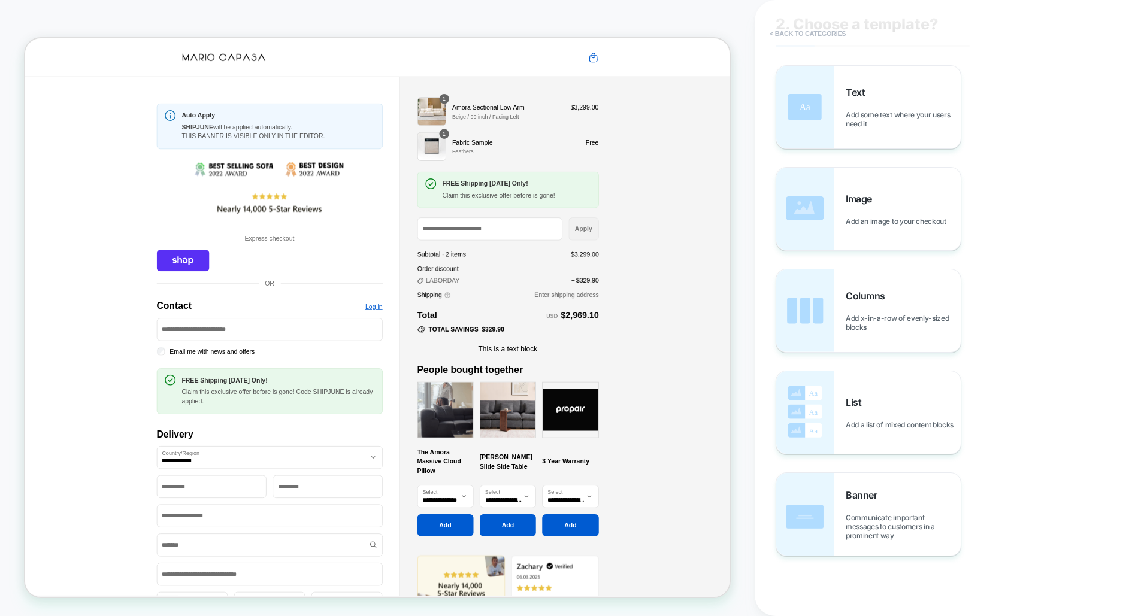
scroll to position [33, 0]
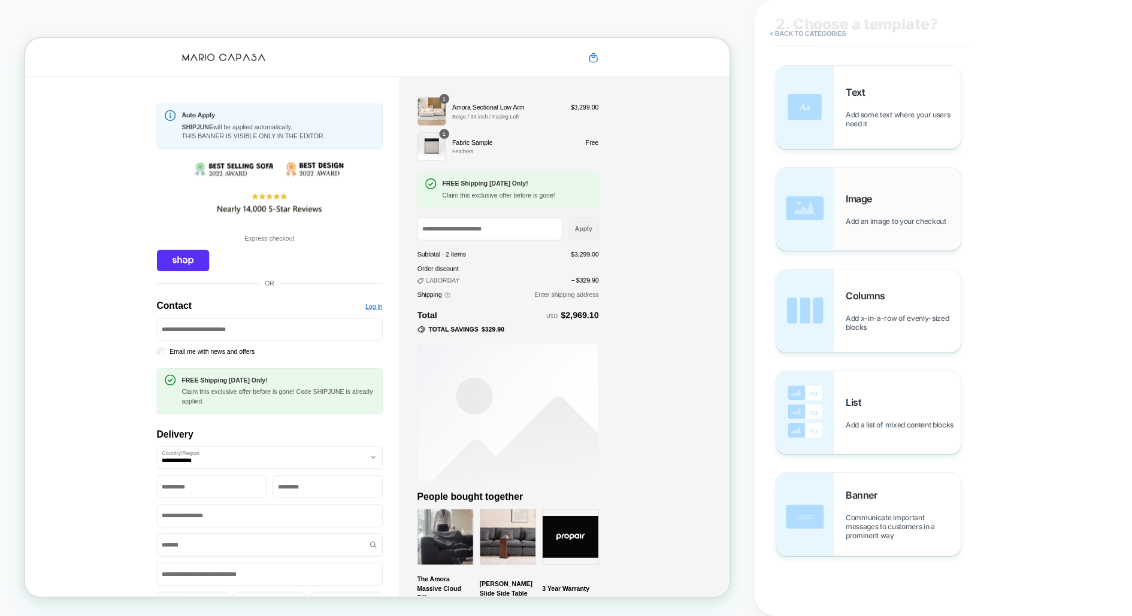
click at [848, 214] on div "Image Add an image to your checkout" at bounding box center [903, 209] width 115 height 33
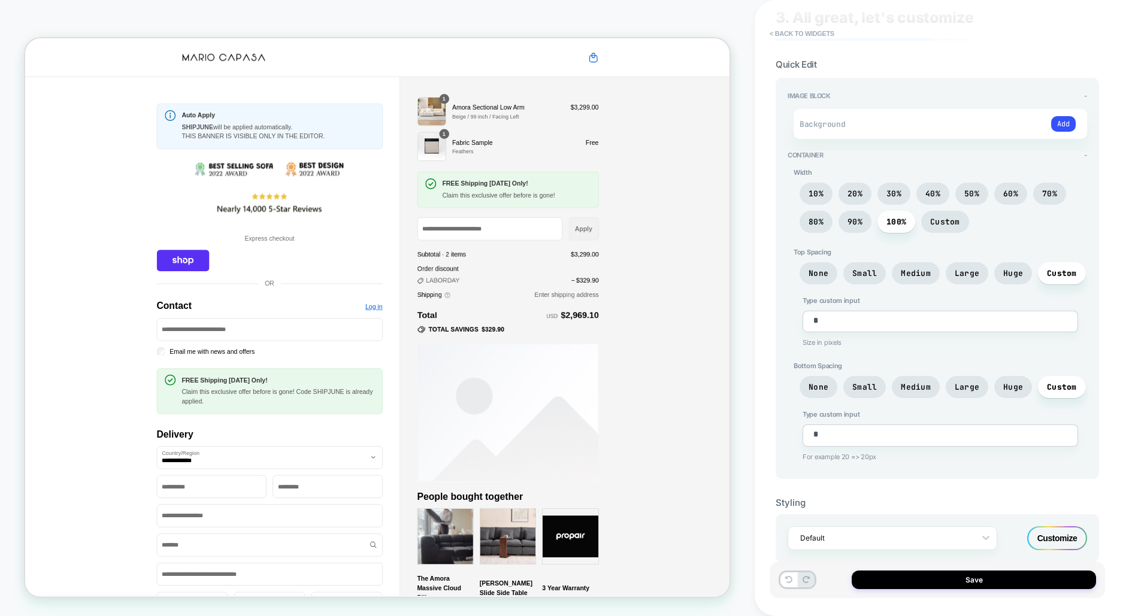
click at [1062, 529] on div "Customize" at bounding box center [1057, 539] width 60 height 24
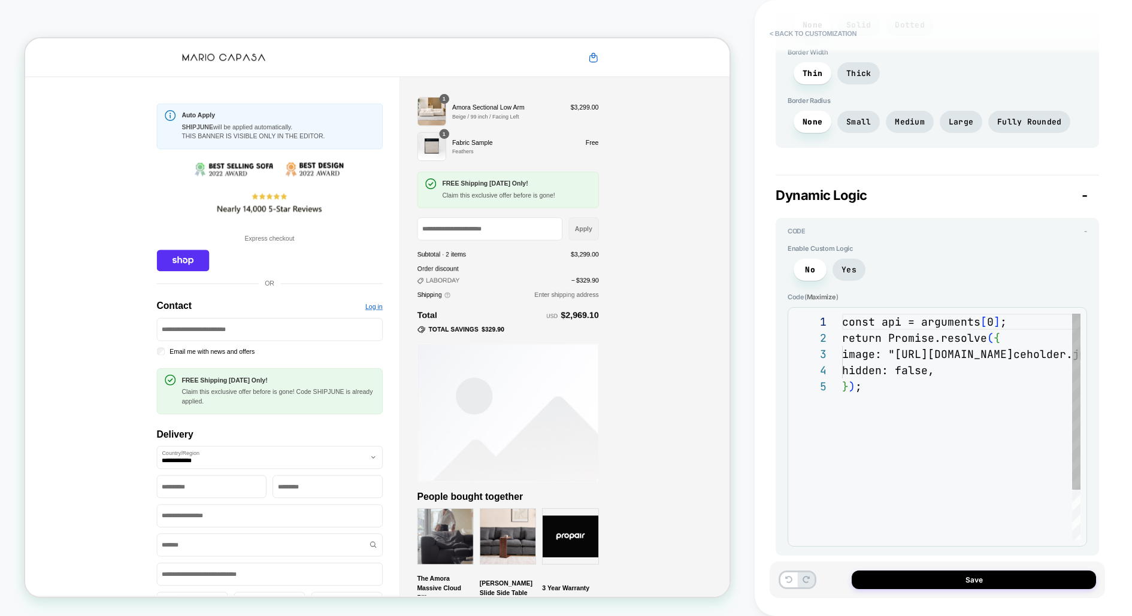
scroll to position [65, 0]
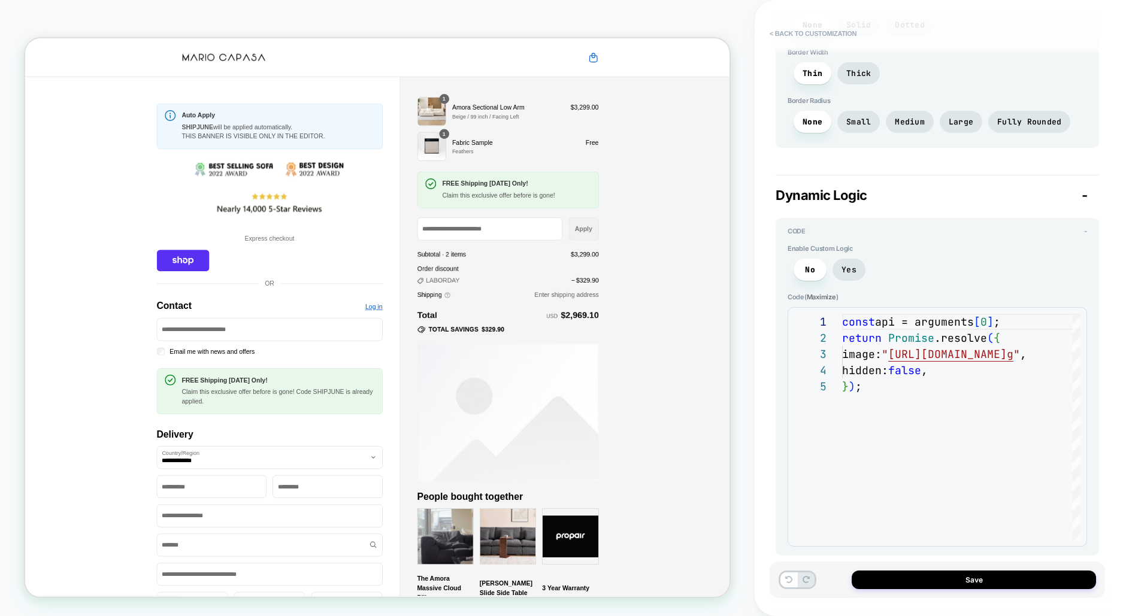
drag, startPoint x: 850, startPoint y: 235, endPoint x: 792, endPoint y: 234, distance: 58.1
click at [792, 244] on span "Enable Custom Logic" at bounding box center [938, 248] width 300 height 8
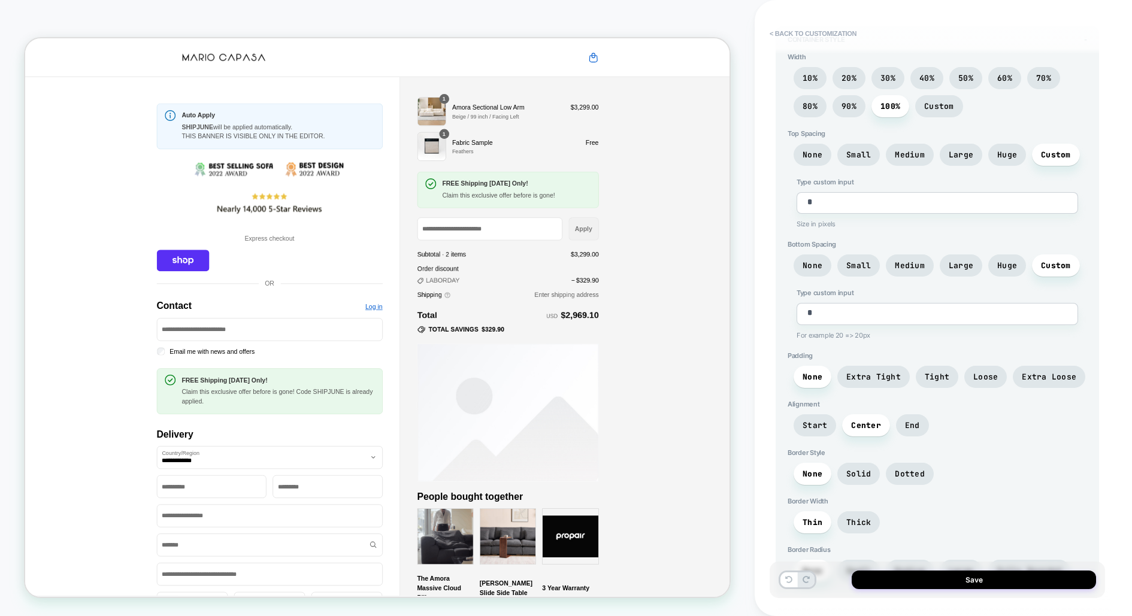
scroll to position [0, 0]
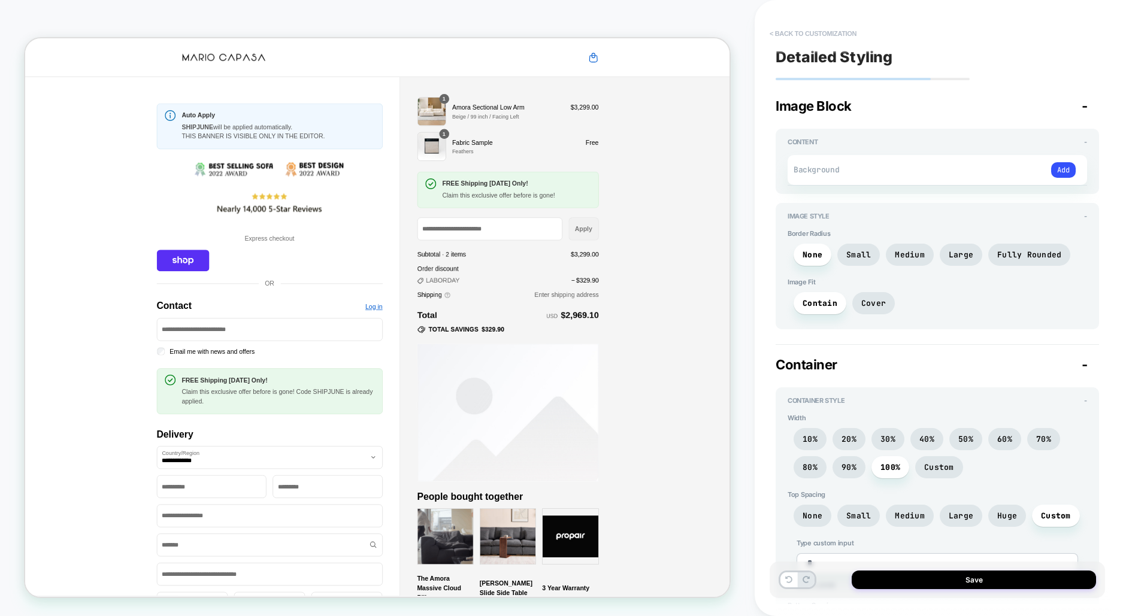
click at [815, 31] on button "< Back to customization" at bounding box center [813, 33] width 99 height 19
type textarea "*"
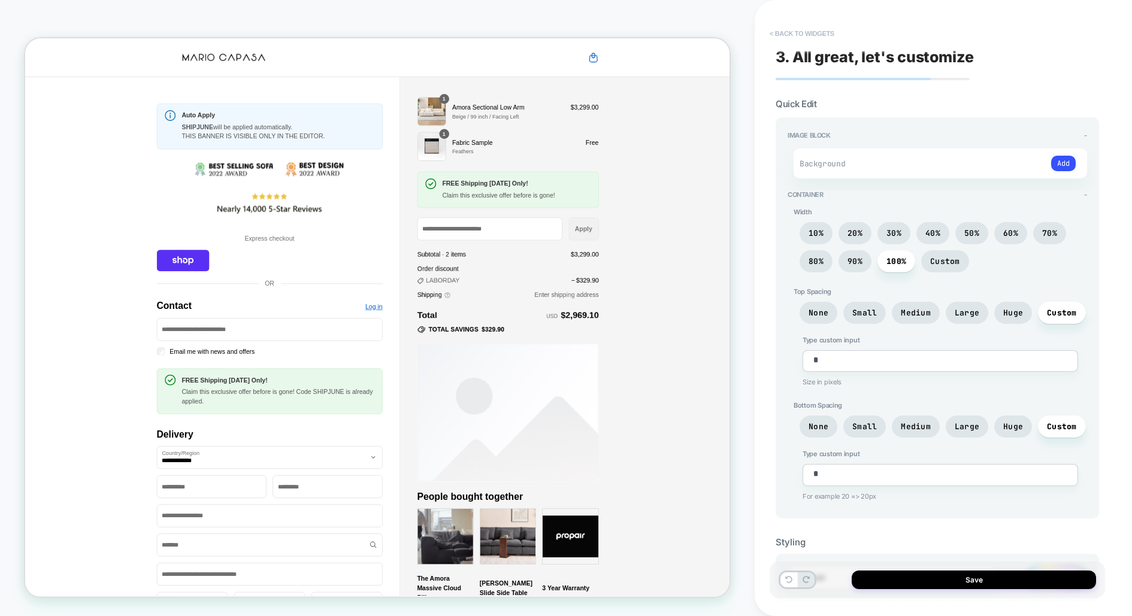
click at [814, 31] on button "< Back to widgets" at bounding box center [802, 33] width 77 height 19
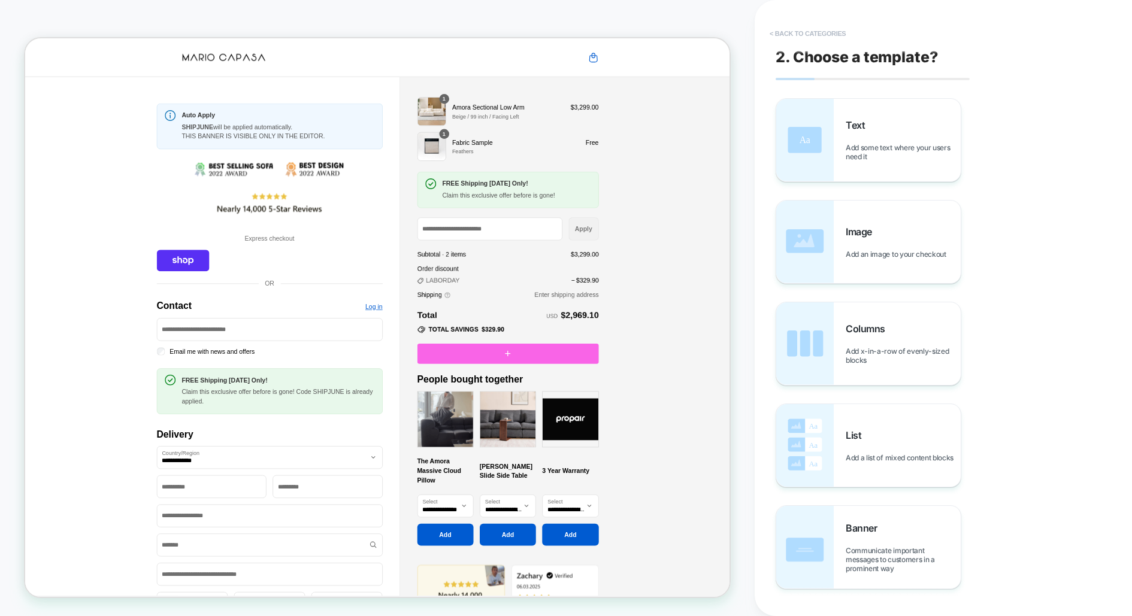
click at [799, 36] on button "< Back to categories" at bounding box center [808, 33] width 88 height 19
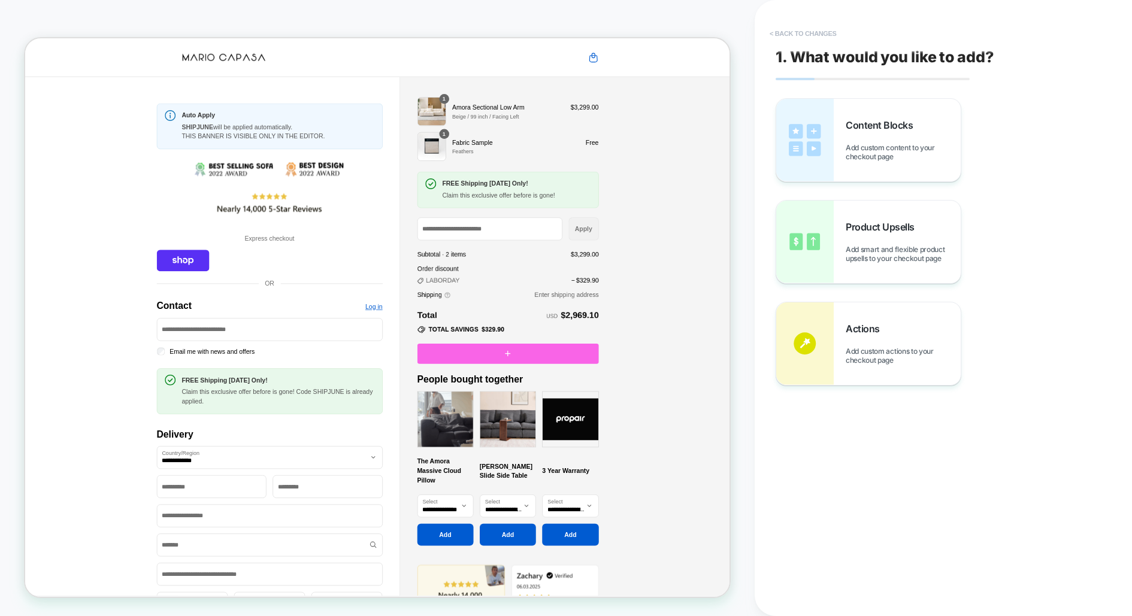
click at [799, 36] on button "< Back to changes" at bounding box center [803, 33] width 79 height 19
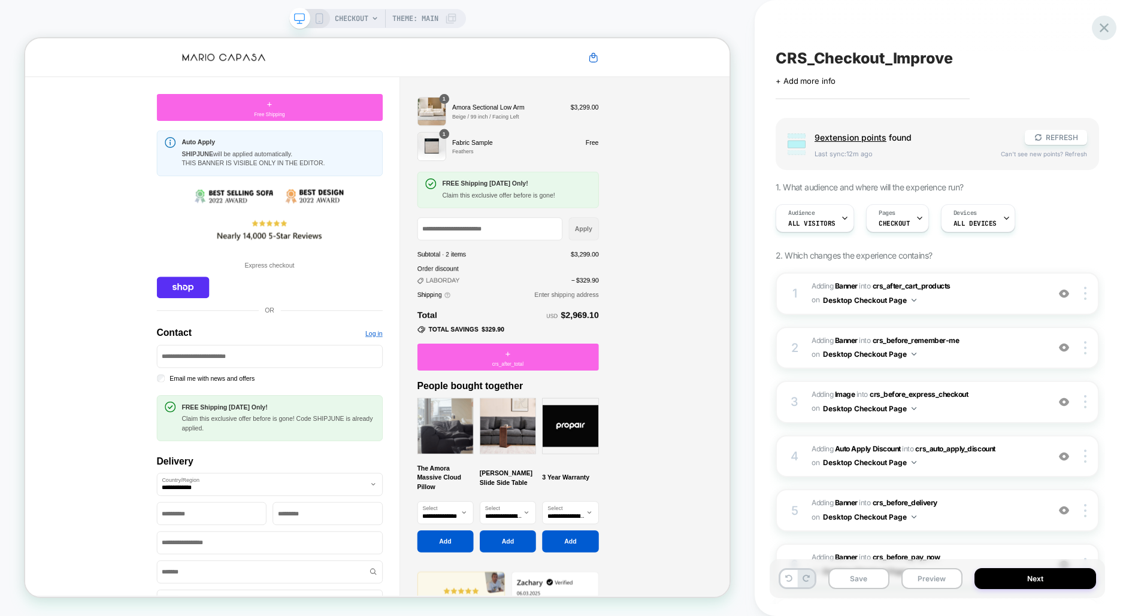
click at [1104, 24] on icon at bounding box center [1104, 28] width 16 height 16
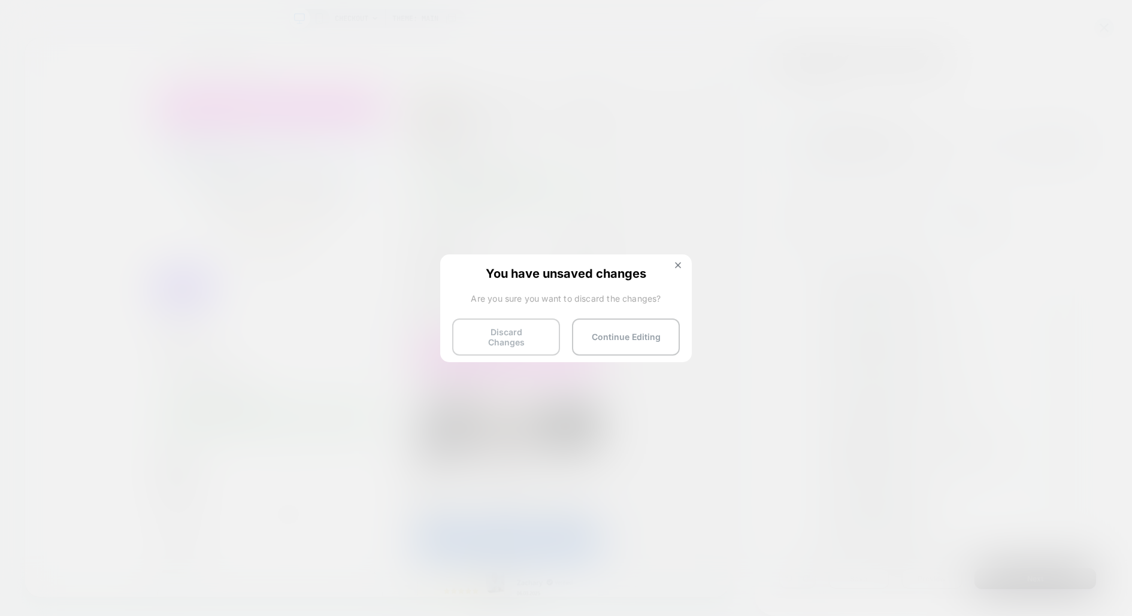
click at [514, 328] on button "Discard Changes" at bounding box center [506, 337] width 108 height 37
